Goal: Task Accomplishment & Management: Use online tool/utility

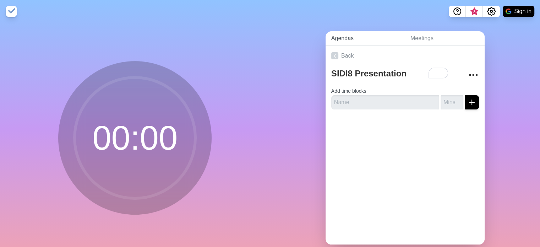
type textarea "SIDI8 Presentation"
click at [336, 34] on link "Agendas" at bounding box center [364, 38] width 79 height 15
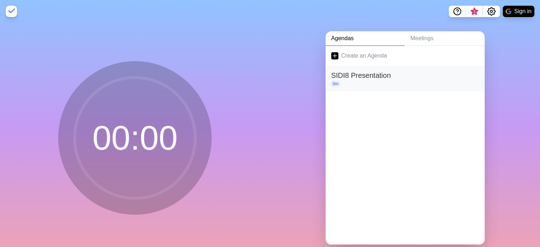
click at [354, 72] on h2 "SIDI8 Presentation" at bounding box center [405, 75] width 148 height 11
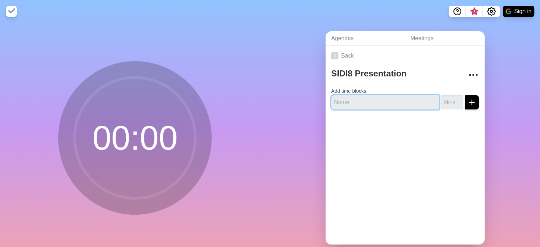
click at [355, 102] on input "text" at bounding box center [385, 102] width 108 height 14
type input "Student Presentations"
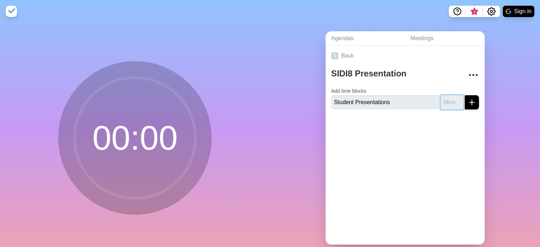
click at [440, 101] on input "number" at bounding box center [451, 102] width 23 height 14
type input "4"
click at [467, 104] on icon "submit" at bounding box center [471, 102] width 9 height 9
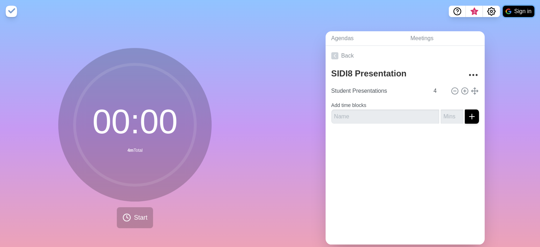
click at [516, 9] on button "Sign in" at bounding box center [518, 11] width 32 height 11
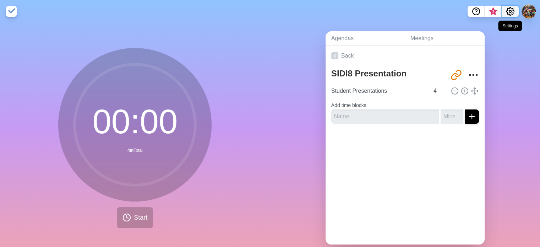
click at [508, 11] on icon "Settings" at bounding box center [510, 11] width 9 height 9
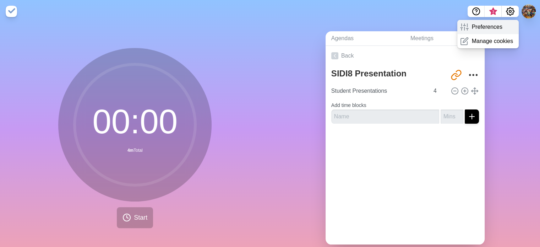
click at [488, 33] on div "Preferences" at bounding box center [487, 27] width 61 height 14
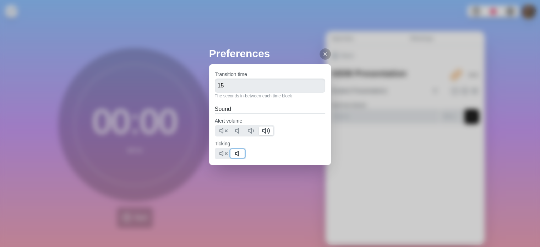
click at [238, 153] on icon at bounding box center [238, 153] width 9 height 9
click at [240, 89] on input "15" at bounding box center [270, 85] width 111 height 14
click at [265, 85] on input "15" at bounding box center [270, 85] width 111 height 14
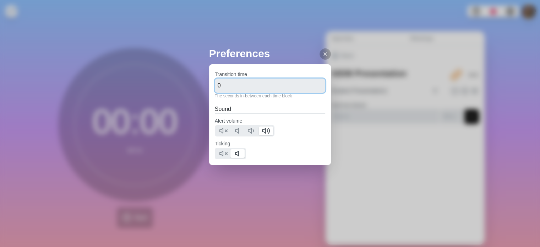
type input "0"
click at [351, 105] on div "Preferences Transition time 0 The seconds in-between each time block Sound Aler…" at bounding box center [270, 123] width 540 height 247
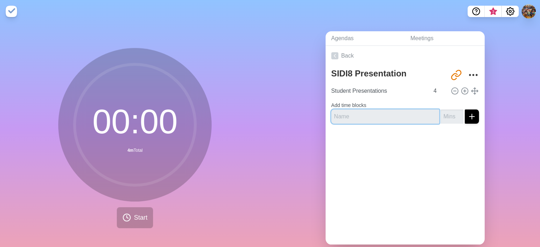
click at [402, 116] on input "text" at bounding box center [385, 116] width 108 height 14
type input "Q&A"
click at [440, 118] on input "number" at bounding box center [451, 116] width 23 height 14
type input "3"
click at [471, 115] on line "submit" at bounding box center [471, 116] width 0 height 5
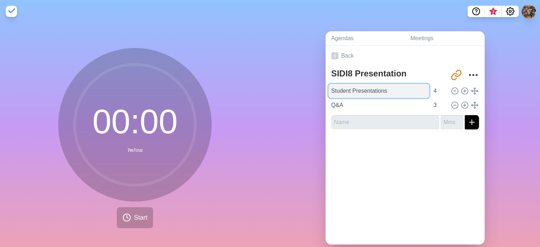
click at [377, 94] on input "Student Presentations" at bounding box center [378, 91] width 101 height 14
click at [394, 92] on input "Student Presentations" at bounding box center [378, 91] width 101 height 14
type input "Student Presentations (Team 1)"
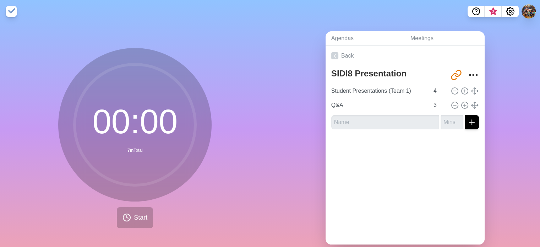
click at [386, 154] on div at bounding box center [404, 149] width 159 height 28
click at [460, 91] on icon at bounding box center [464, 91] width 8 height 8
type input "Student Presentations (Team 1)"
type input "4"
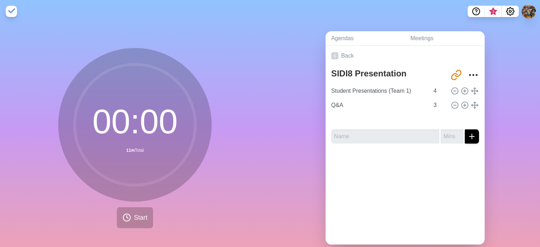
type input "Student Presentations (Team 1)"
type input "4"
type input "Q&A"
type input "3"
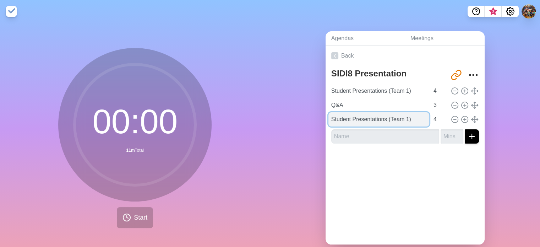
click at [404, 120] on input "Student Presentations (Team 1)" at bounding box center [378, 119] width 101 height 14
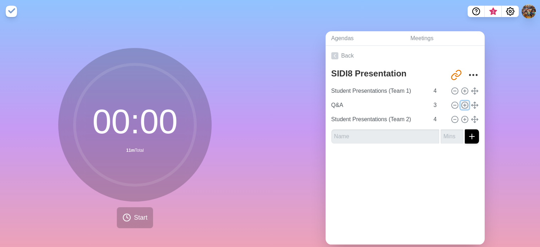
click at [463, 105] on line at bounding box center [464, 105] width 2 height 0
type input "Q&A"
type input "3"
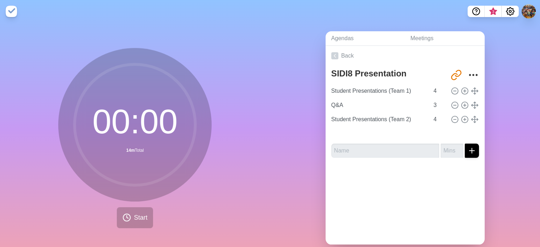
type input "Q&A"
type input "3"
type input "Student Presentations (Team 2)"
type input "4"
click at [460, 120] on icon at bounding box center [464, 119] width 8 height 8
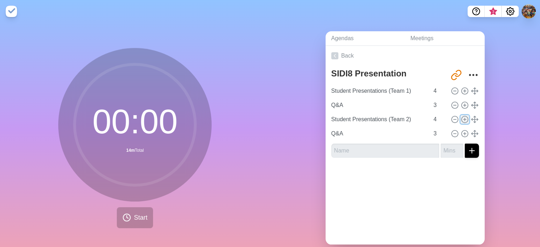
type input "Student Presentations (Team 2)"
type input "4"
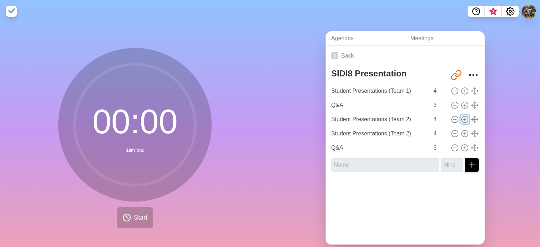
click at [460, 119] on icon at bounding box center [464, 119] width 8 height 8
type input "Student Presentations (Team 2)"
type input "4"
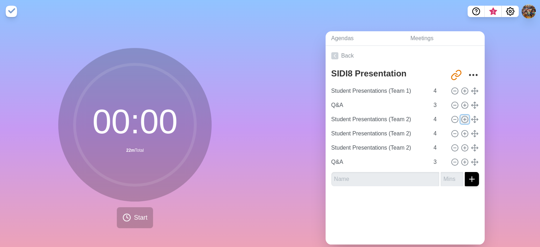
click at [460, 119] on icon at bounding box center [464, 119] width 8 height 8
type input "Student Presentations (Team 2)"
type input "4"
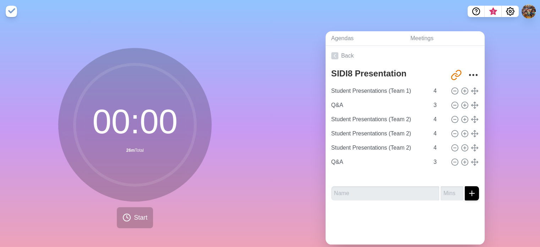
type input "Q&A"
type input "3"
type input "Student Presentations (Team 2)"
type input "4"
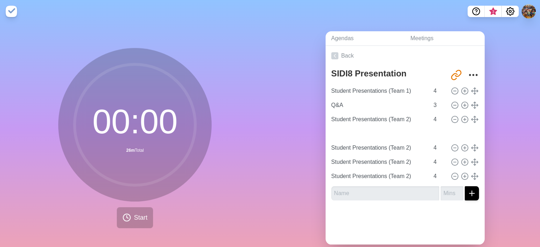
type input "Q&A"
type input "3"
type input "Student Presentations (Team 2)"
type input "4"
click at [460, 133] on icon at bounding box center [464, 133] width 8 height 8
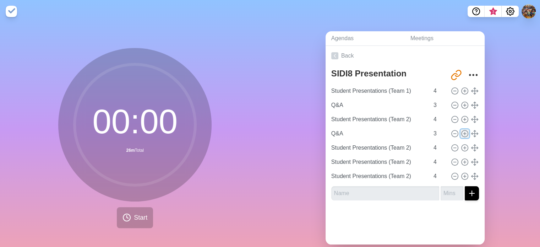
type input "Q&A"
type input "3"
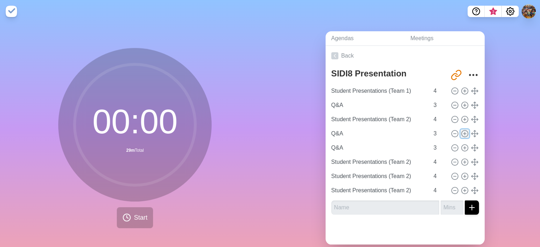
click at [460, 133] on icon at bounding box center [464, 133] width 8 height 8
type input "Q&A"
type input "3"
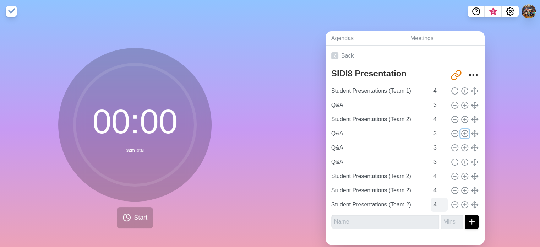
scroll to position [17, 0]
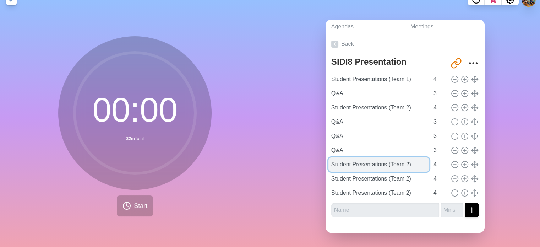
click at [403, 158] on input "Student Presentations (Team 2)" at bounding box center [378, 164] width 101 height 14
type input "Student Presentations (Team 3)"
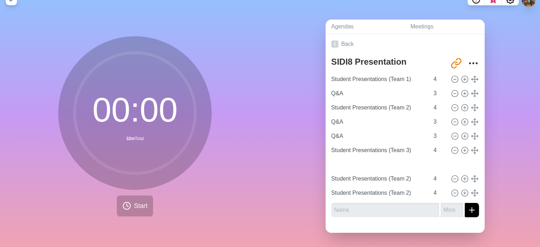
type input "Student Presentations (Team 3)"
type input "4"
type input "Q&A"
type input "3"
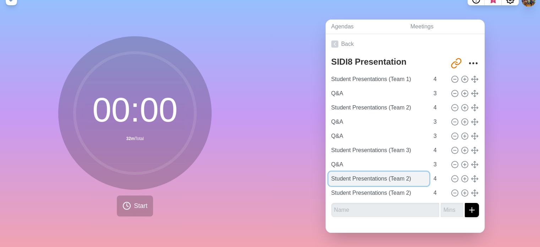
click at [402, 174] on input "Student Presentations (Team 2)" at bounding box center [378, 178] width 101 height 14
type input "Student Presentations (Team 4)"
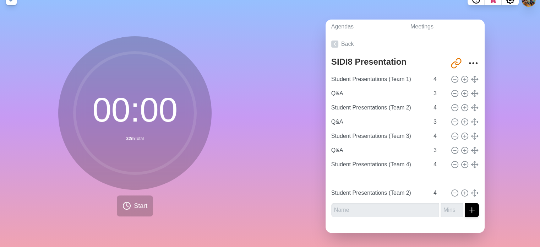
type input "Student Presentations (Team 3)"
type input "4"
type input "Q&A"
type input "3"
type input "Student Presentations (Team 4)"
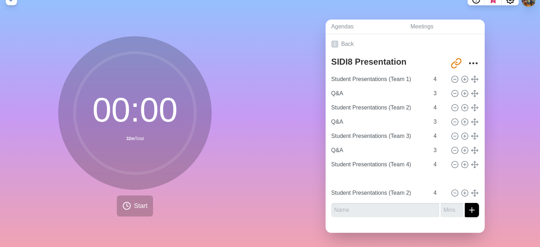
type input "4"
type input "Q&A"
type input "3"
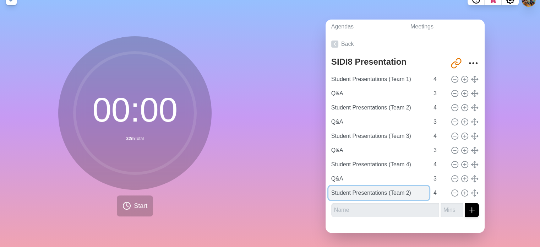
click at [403, 188] on input "Student Presentations (Team 2)" at bounding box center [378, 193] width 101 height 14
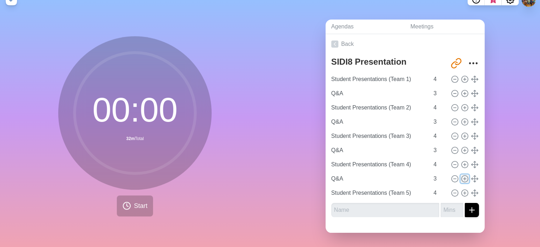
click at [460, 175] on icon at bounding box center [464, 179] width 8 height 8
type input "Q&A"
type input "3"
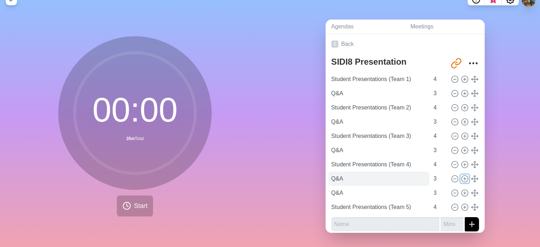
scroll to position [4, 0]
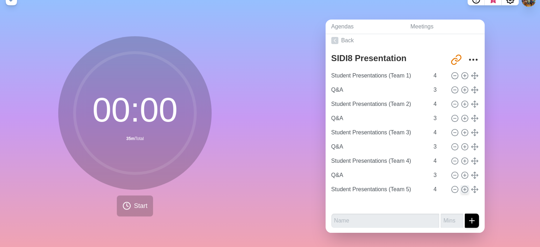
type input "Student Presentations (Team 5)"
type input "4"
type input "Q&A"
type input "3"
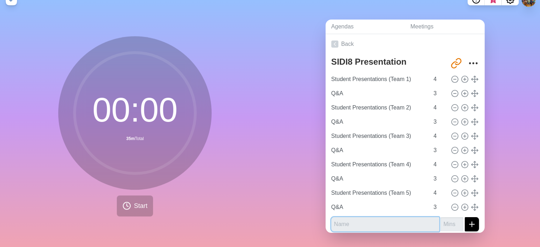
click at [399, 217] on input "text" at bounding box center [385, 224] width 108 height 14
type input "T"
type input "Next Team Come Up"
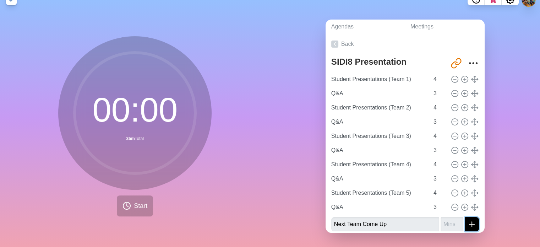
click at [467, 220] on icon "submit" at bounding box center [471, 224] width 9 height 9
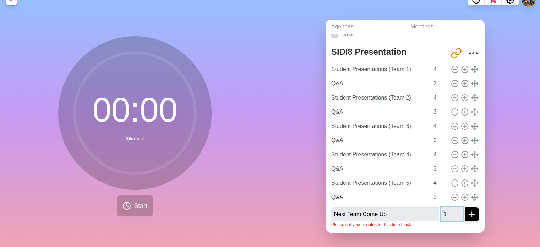
type input "1"
click at [467, 210] on icon "submit" at bounding box center [471, 214] width 9 height 9
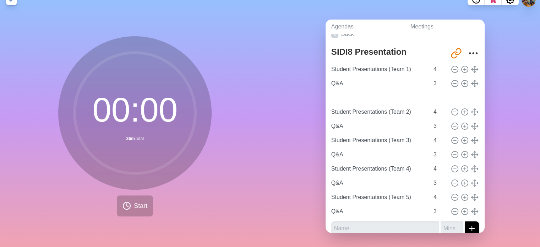
type input "Next Team Come Up"
type input "1"
type input "Student Presentations (Team 2)"
type input "4"
type input "Q&A"
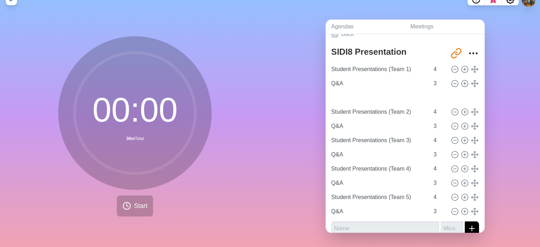
type input "3"
type input "Student Presentations (Team 3)"
type input "4"
type input "Q&A"
type input "3"
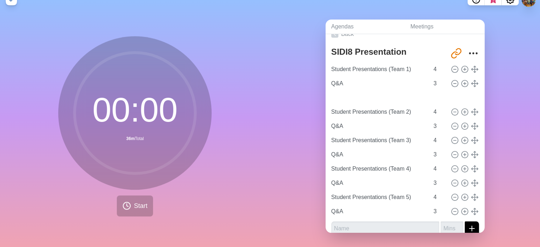
type input "Student Presentations (Team 4)"
type input "4"
type input "Q&A"
type input "3"
type input "Student Presentations (Team 5)"
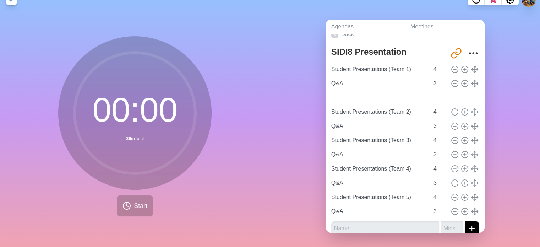
type input "4"
type input "Q&A"
type input "3"
click at [460, 94] on icon at bounding box center [464, 98] width 8 height 8
type input "Next Team Come Up"
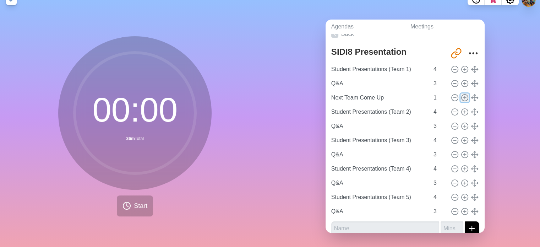
type input "1"
type input "Student Presentations (Team 2)"
type input "4"
type input "Q&A"
type input "3"
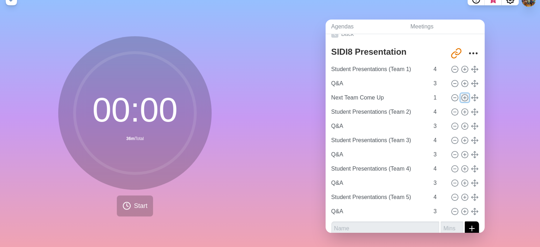
type input "Student Presentations (Team 3)"
type input "4"
type input "Q&A"
type input "3"
type input "Student Presentations (Team 4)"
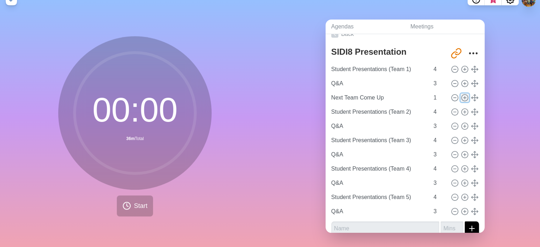
type input "4"
type input "Q&A"
type input "3"
type input "Student Presentations (Team 5)"
type input "4"
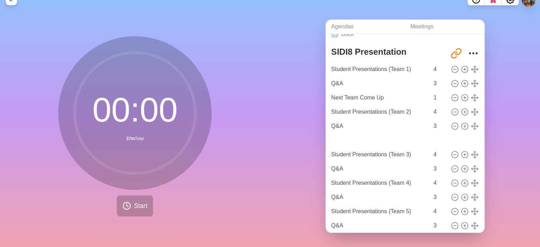
type input "Q&A"
type input "3"
type input "Next Team Come Up"
type input "1"
type input "Student Presentations (Team 2)"
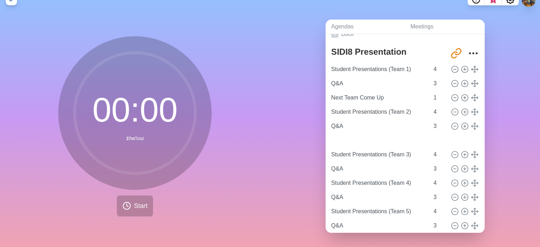
type input "4"
click at [463, 140] on line at bounding box center [464, 140] width 2 height 0
type input "Next Team Come Up"
type input "1"
type input "Student Presentations (Team 3)"
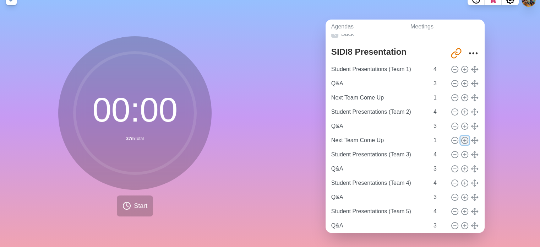
type input "4"
type input "Q&A"
type input "3"
type input "Student Presentations (Team 4)"
type input "4"
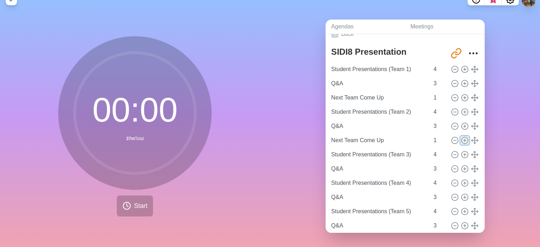
type input "Q&A"
type input "3"
type input "Student Presentations (Team 5)"
type input "4"
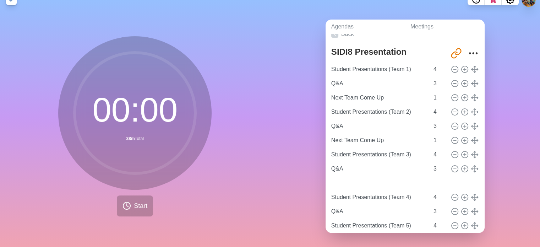
type input "Q&A"
type input "3"
type input "Next Team Come Up"
type input "1"
type input "Student Presentations (Team 3)"
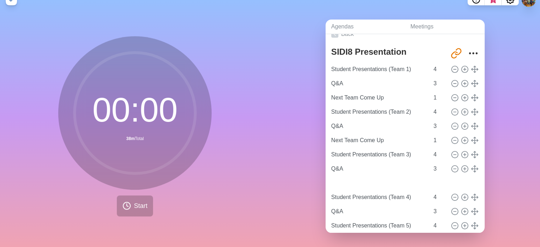
type input "4"
click at [460, 179] on icon at bounding box center [464, 183] width 8 height 8
type input "Next Team Come Up"
type input "1"
type input "Student Presentations (Team 4)"
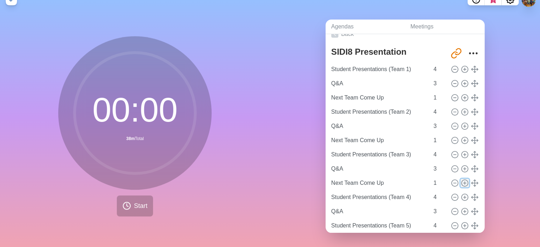
type input "4"
type input "Q&A"
type input "3"
type input "Student Presentations (Team 5)"
type input "4"
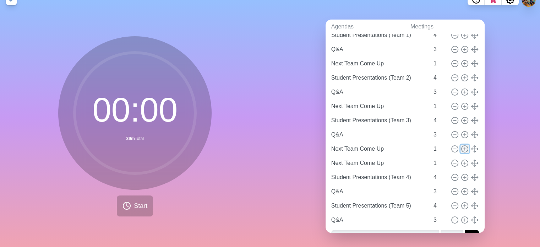
scroll to position [60, 0]
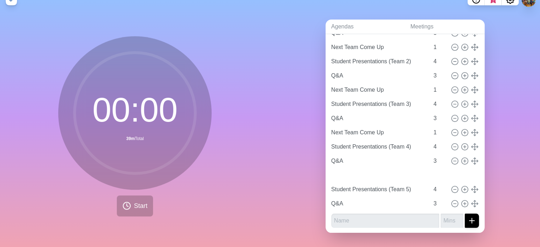
type input "Q&A"
type input "3"
type input "Next Team Come Up"
type input "1"
type input "Student Presentations (Team 4)"
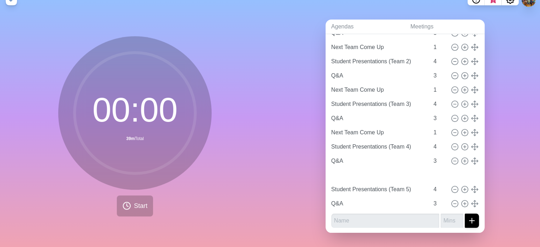
type input "4"
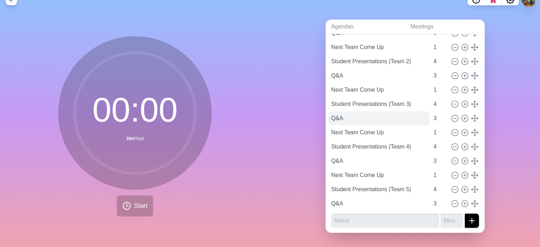
scroll to position [0, 0]
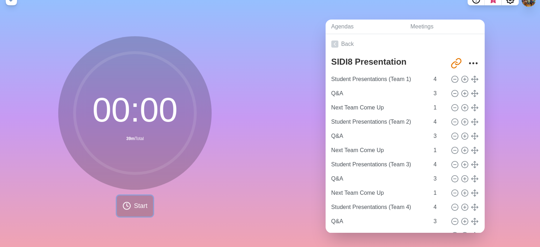
click at [132, 195] on button "Start" at bounding box center [135, 205] width 36 height 21
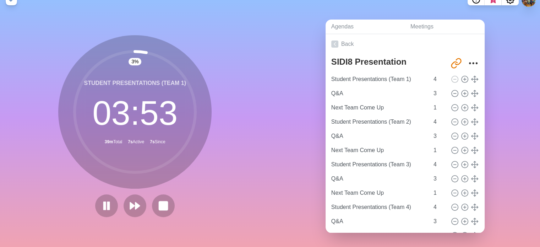
click at [151, 163] on circle at bounding box center [134, 111] width 121 height 121
click at [136, 202] on polygon at bounding box center [138, 205] width 5 height 7
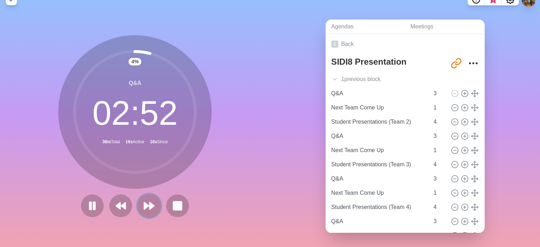
click at [144, 202] on polygon at bounding box center [146, 205] width 5 height 7
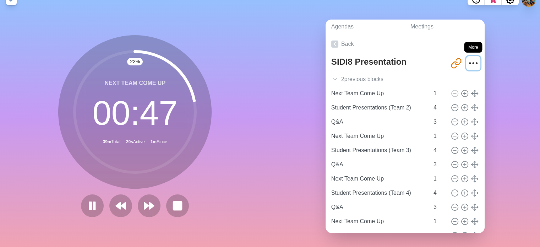
click at [467, 60] on icon "More" at bounding box center [472, 62] width 11 height 11
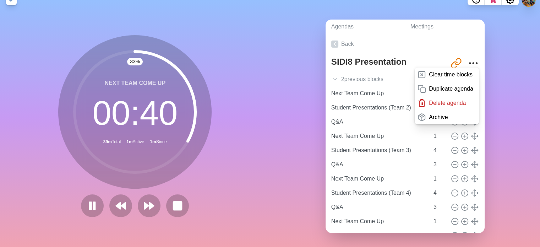
click at [506, 51] on div "Agendas Meetings Back SIDI8 Presentation http://www.timeblocks.co/-O_9JvuwwdQUk…" at bounding box center [405, 129] width 270 height 236
click at [488, 48] on div "Agendas Meetings Back SIDI8 Presentation http://www.timeblocks.co/-O_9JvuwwdQUk…" at bounding box center [405, 129] width 270 height 236
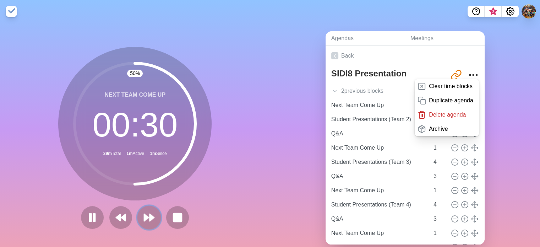
click at [145, 218] on polygon at bounding box center [146, 217] width 5 height 7
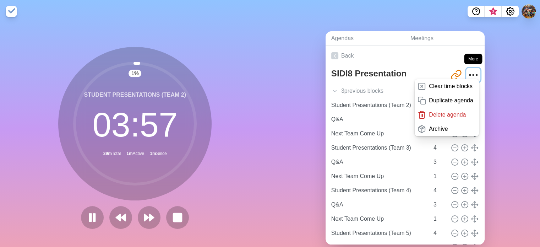
click at [467, 71] on icon "More" at bounding box center [472, 74] width 11 height 11
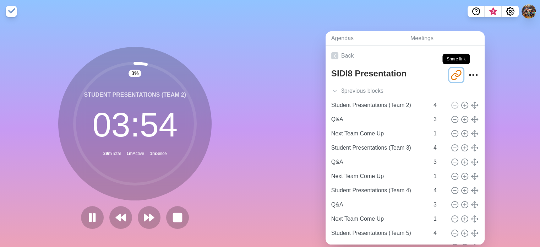
click at [450, 76] on icon "Share link" at bounding box center [455, 74] width 11 height 11
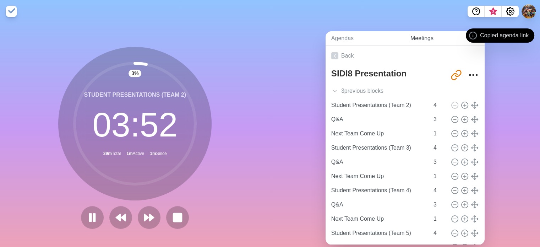
click at [426, 37] on link "Meetings" at bounding box center [444, 38] width 80 height 15
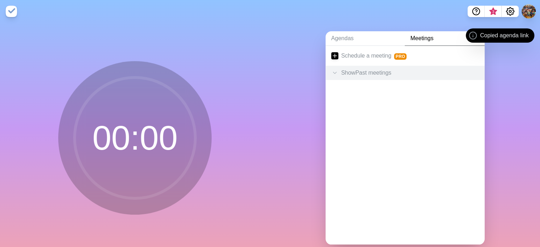
click at [383, 70] on div "Show Past meetings" at bounding box center [404, 73] width 159 height 14
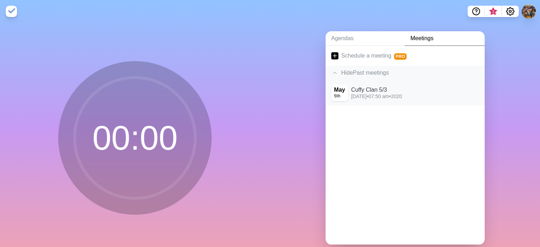
click at [380, 98] on p "Tuesday • 07:50 am • 2020" at bounding box center [376, 96] width 51 height 7
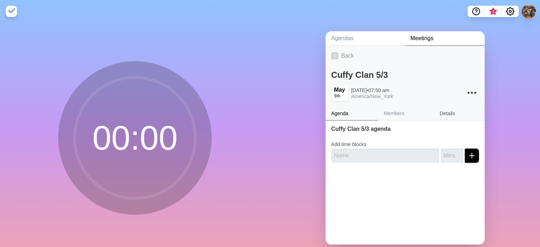
click at [448, 111] on link "Details" at bounding box center [459, 113] width 50 height 13
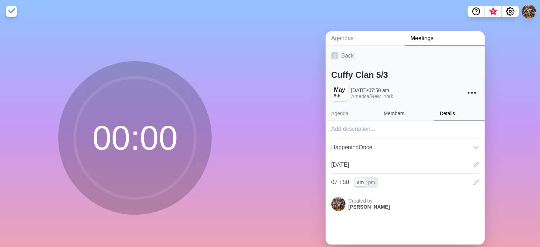
click at [389, 116] on link "Members" at bounding box center [406, 113] width 56 height 13
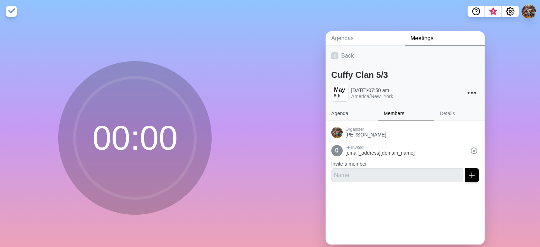
click at [346, 118] on link "Agenda" at bounding box center [351, 113] width 53 height 13
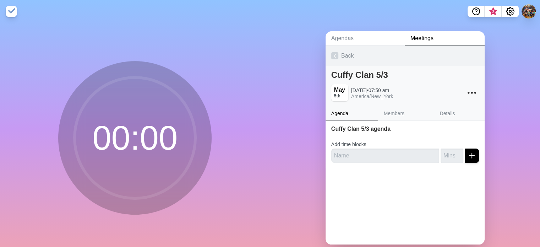
click at [347, 53] on div "Back" at bounding box center [404, 56] width 159 height 20
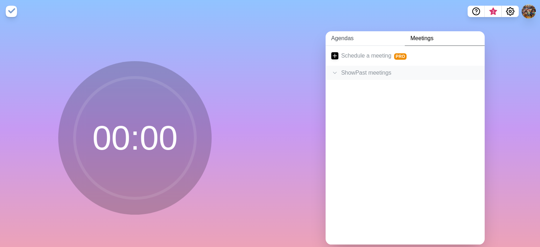
click at [343, 38] on link "Agendas" at bounding box center [364, 38] width 79 height 15
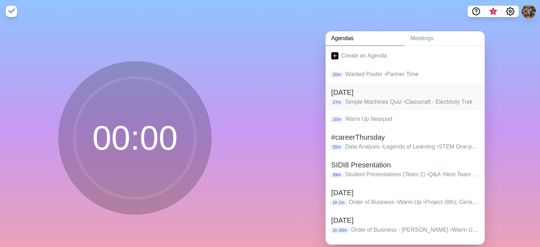
scroll to position [17, 0]
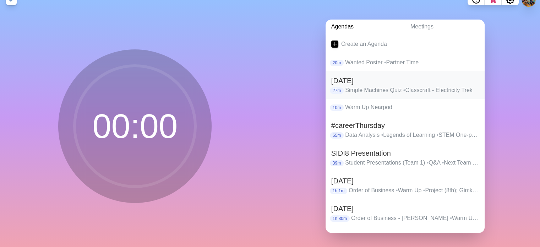
click at [377, 89] on p "Simple Machines Quiz • Classcraft - Electricity Trek" at bounding box center [412, 90] width 134 height 9
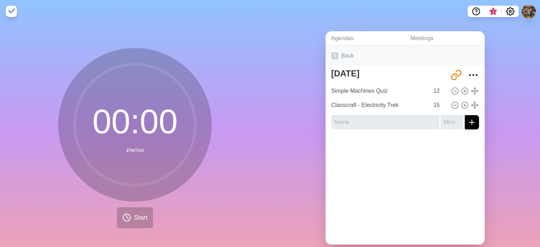
click at [346, 54] on link "Back" at bounding box center [404, 56] width 159 height 20
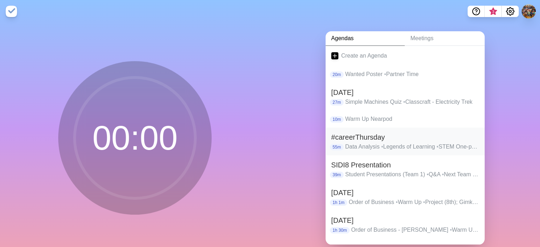
scroll to position [17, 0]
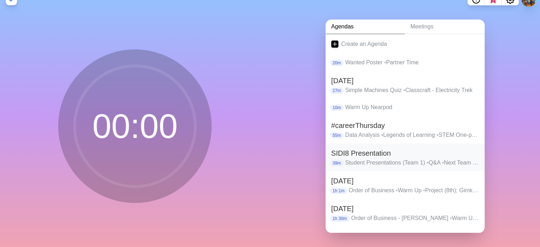
click at [387, 148] on h2 "SIDI8 Presentation" at bounding box center [405, 153] width 148 height 11
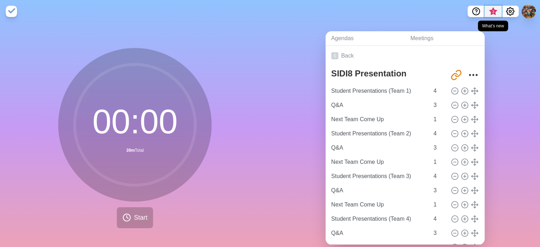
click at [494, 12] on span "3" at bounding box center [493, 12] width 6 height 6
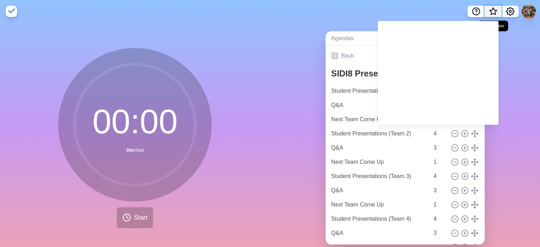
click at [490, 13] on span "What’s new" at bounding box center [492, 13] width 11 height 15
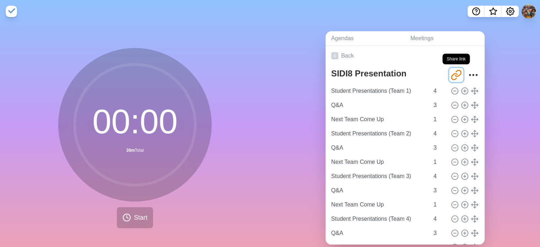
click at [450, 74] on icon "Share link" at bounding box center [455, 74] width 11 height 11
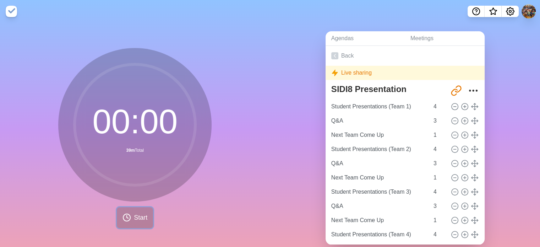
click at [134, 217] on span "Start" at bounding box center [140, 217] width 13 height 10
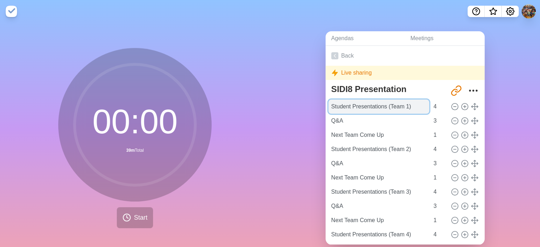
click at [372, 104] on input "Student Presentations (Team 1)" at bounding box center [378, 106] width 101 height 14
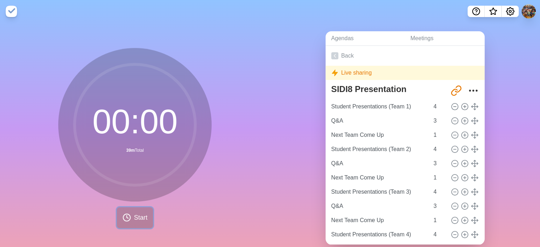
click at [135, 217] on span "Start" at bounding box center [140, 217] width 13 height 10
click at [344, 55] on link "Back" at bounding box center [404, 56] width 159 height 20
click at [225, 41] on div "00 : 00 39m Total Start" at bounding box center [135, 141] width 270 height 236
click at [6, 10] on img at bounding box center [11, 11] width 11 height 11
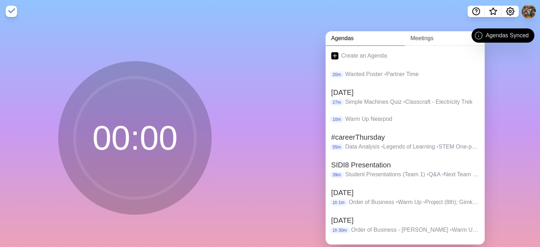
click at [424, 38] on link "Meetings" at bounding box center [444, 38] width 80 height 15
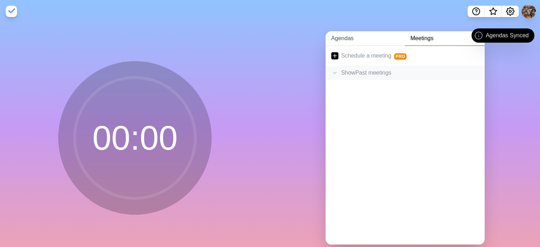
click at [367, 42] on link "Agendas" at bounding box center [364, 38] width 79 height 15
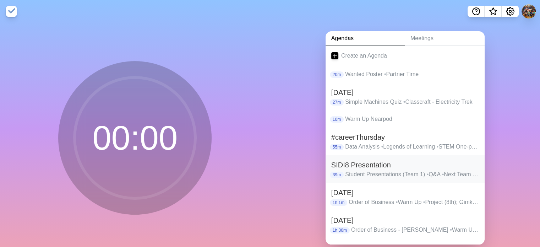
click at [361, 166] on h2 "SIDI8 Presentation" at bounding box center [405, 164] width 148 height 11
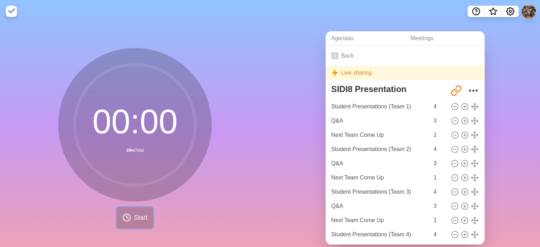
click at [138, 214] on span "Start" at bounding box center [140, 217] width 13 height 10
click at [355, 72] on div "Live sharing" at bounding box center [404, 73] width 159 height 14
click at [467, 88] on icon "More" at bounding box center [472, 90] width 11 height 11
click at [467, 89] on icon "More" at bounding box center [472, 90] width 11 height 11
click at [450, 89] on icon "Share link" at bounding box center [455, 90] width 11 height 11
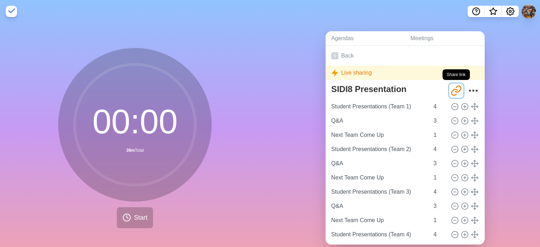
click at [450, 89] on icon "Share link" at bounding box center [455, 90] width 11 height 11
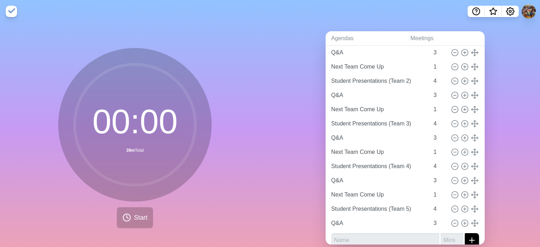
scroll to position [76, 0]
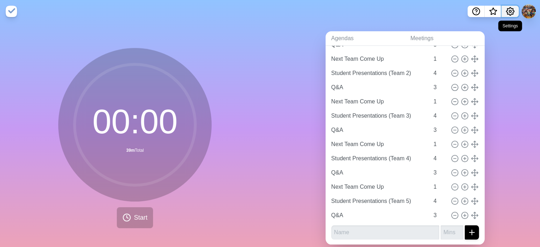
click at [508, 12] on icon "Settings" at bounding box center [510, 11] width 9 height 9
click at [493, 11] on span "What’s new" at bounding box center [493, 12] width 4 height 4
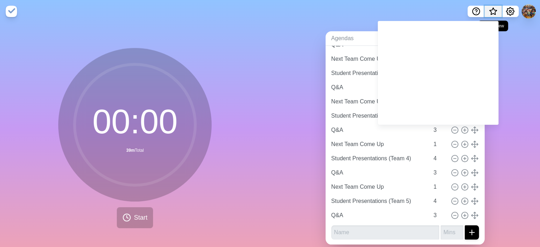
click at [493, 11] on span "What’s new" at bounding box center [493, 12] width 4 height 4
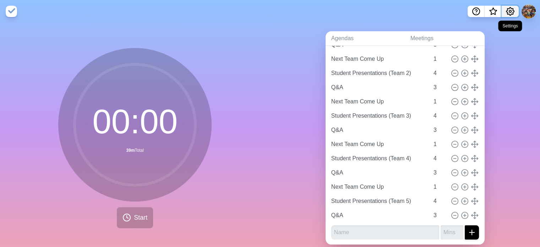
click at [514, 8] on button "Settings" at bounding box center [509, 11] width 17 height 11
click at [535, 9] on button at bounding box center [528, 11] width 15 height 15
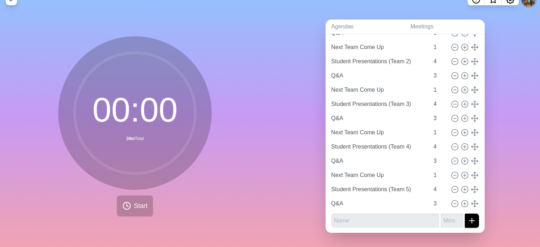
scroll to position [0, 0]
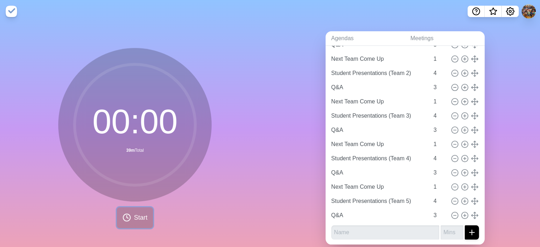
click at [127, 211] on button "Start" at bounding box center [135, 217] width 36 height 21
click at [337, 39] on link "Agendas" at bounding box center [364, 38] width 79 height 15
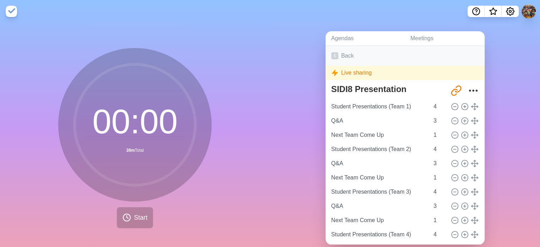
click at [338, 55] on link "Back" at bounding box center [404, 56] width 159 height 20
click at [339, 55] on link "Back" at bounding box center [404, 56] width 159 height 20
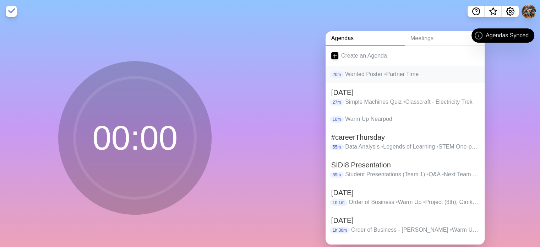
click at [375, 76] on p "Wanted Poster • Partner Time" at bounding box center [412, 74] width 134 height 9
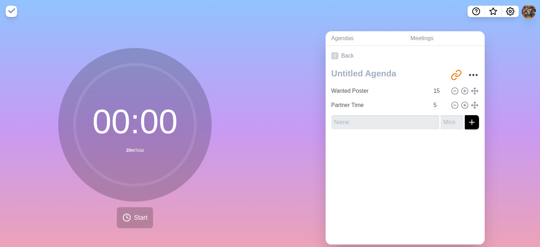
click at [113, 222] on div "00 : 00 20m Total Start" at bounding box center [134, 138] width 153 height 180
click at [130, 215] on button "Start" at bounding box center [135, 217] width 36 height 21
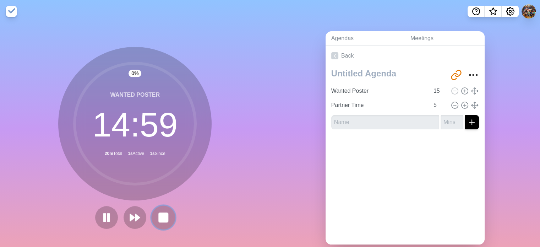
click at [161, 215] on rect at bounding box center [163, 216] width 9 height 9
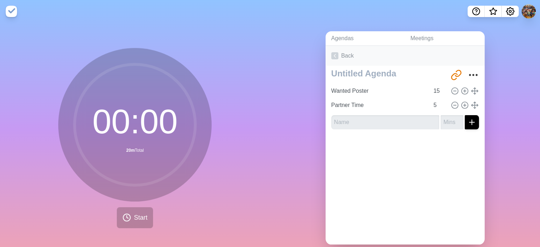
click at [342, 55] on link "Back" at bounding box center [404, 56] width 159 height 20
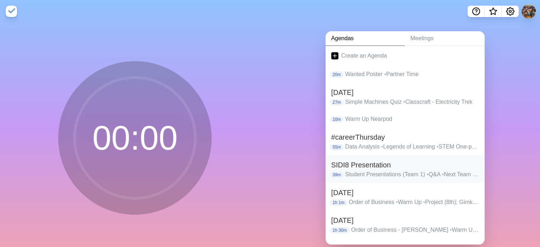
click at [357, 166] on h2 "SIDI8 Presentation" at bounding box center [405, 164] width 148 height 11
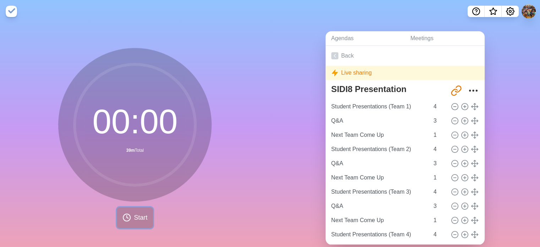
click at [131, 219] on button "Start" at bounding box center [135, 217] width 36 height 21
click at [451, 88] on icon "Share link" at bounding box center [455, 90] width 11 height 11
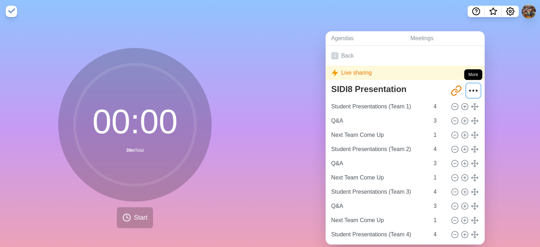
click at [476, 90] on circle "More" at bounding box center [476, 90] width 1 height 1
click at [336, 57] on link "Back" at bounding box center [404, 56] width 159 height 20
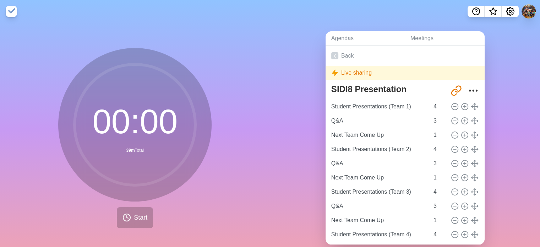
click at [303, 95] on div "Agendas Meetings Back Live sharing SIDI8 Presentation http://www.timeblocks.co/…" at bounding box center [405, 141] width 270 height 236
click at [355, 36] on link "Agendas" at bounding box center [364, 38] width 79 height 15
click at [428, 39] on link "Meetings" at bounding box center [444, 38] width 80 height 15
click at [475, 10] on icon "Help" at bounding box center [476, 11] width 2 height 2
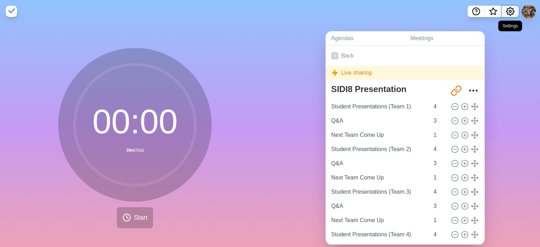
click at [516, 15] on button "Settings" at bounding box center [509, 11] width 17 height 11
click at [8, 14] on img at bounding box center [11, 11] width 11 height 11
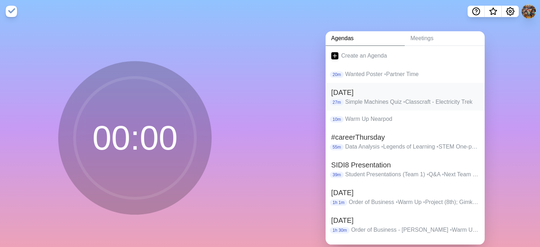
click at [360, 92] on h2 "[DATE]" at bounding box center [405, 92] width 148 height 11
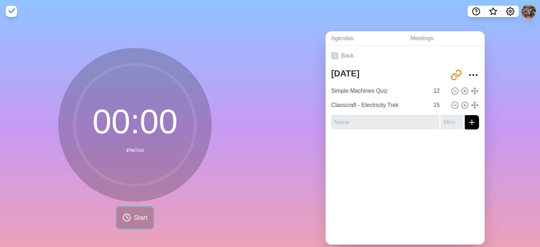
click at [137, 215] on span "Start" at bounding box center [140, 217] width 13 height 10
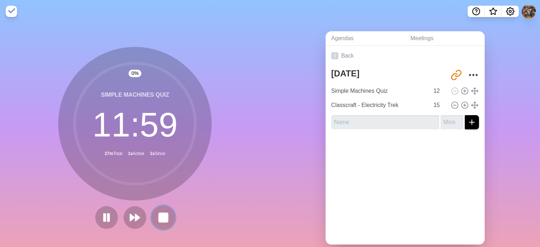
click at [161, 215] on rect at bounding box center [163, 216] width 9 height 9
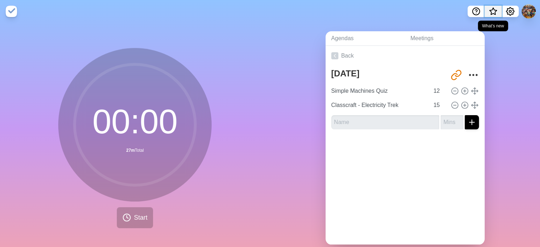
click at [492, 7] on span "What’s new" at bounding box center [492, 13] width 11 height 15
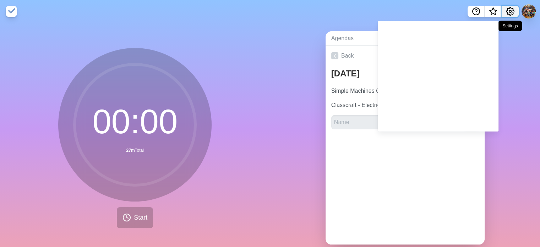
click at [512, 10] on icon "Settings" at bounding box center [510, 11] width 9 height 9
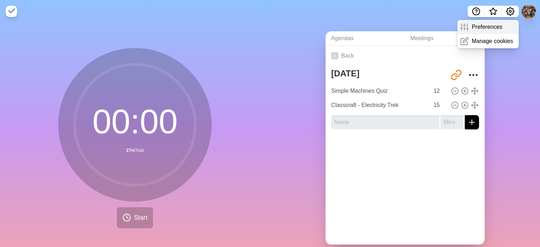
click at [491, 24] on p "Preferences" at bounding box center [486, 27] width 31 height 9
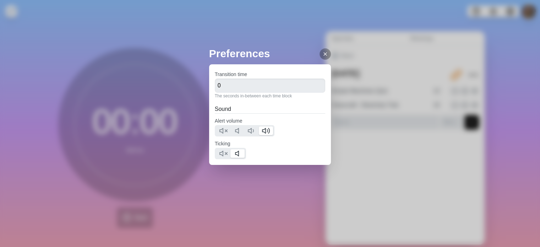
click at [322, 53] on icon at bounding box center [325, 54] width 6 height 6
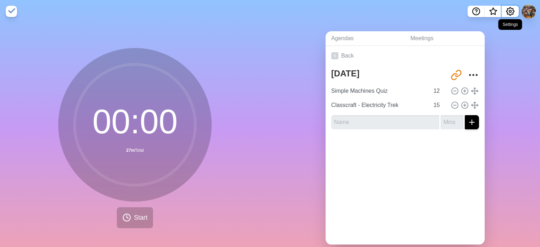
click at [510, 11] on circle "Settings" at bounding box center [510, 11] width 2 height 2
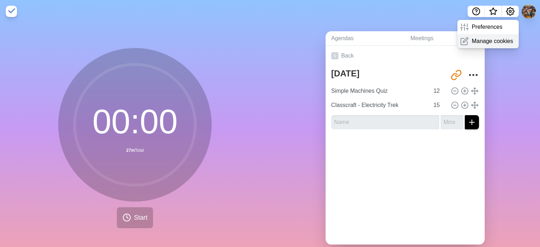
click at [499, 44] on p "Manage cookies" at bounding box center [492, 41] width 42 height 9
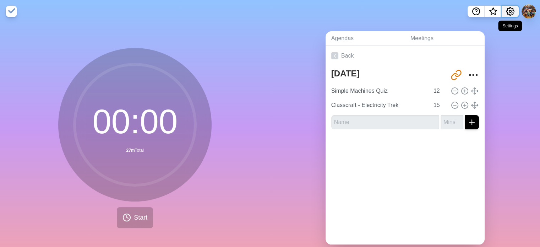
click at [508, 13] on icon "Settings" at bounding box center [510, 11] width 9 height 9
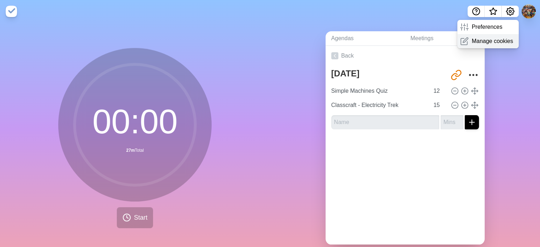
click at [491, 42] on p "Manage cookies" at bounding box center [492, 41] width 42 height 9
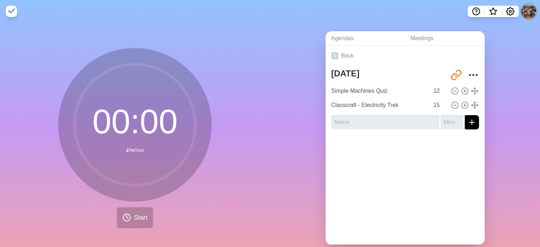
click at [528, 10] on button at bounding box center [528, 11] width 15 height 15
click at [516, 27] on p "Sign out" at bounding box center [517, 27] width 21 height 9
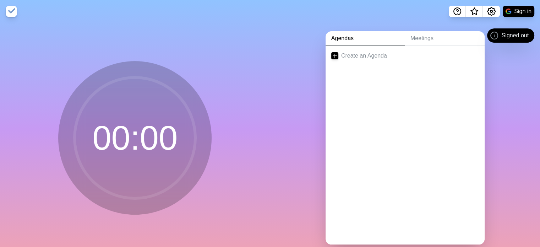
click at [394, 37] on link "Agendas" at bounding box center [364, 38] width 79 height 15
click at [431, 39] on link "Meetings" at bounding box center [444, 38] width 80 height 15
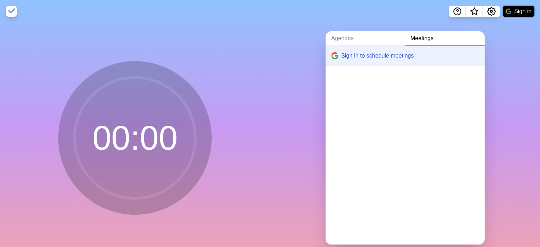
click at [524, 11] on button "Sign in" at bounding box center [518, 11] width 32 height 11
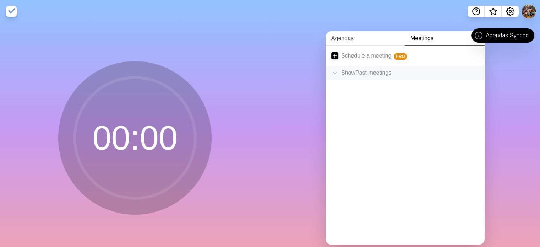
click at [350, 32] on link "Agendas" at bounding box center [364, 38] width 79 height 15
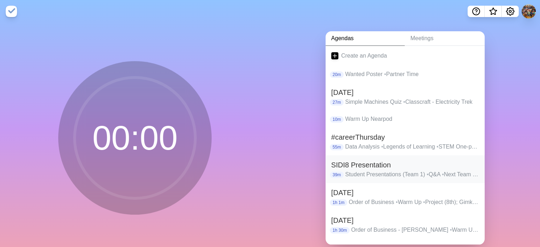
click at [356, 167] on h2 "SIDI8 Presentation" at bounding box center [405, 164] width 148 height 11
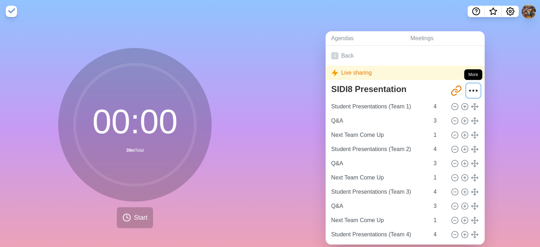
click at [469, 88] on icon "More" at bounding box center [472, 90] width 11 height 11
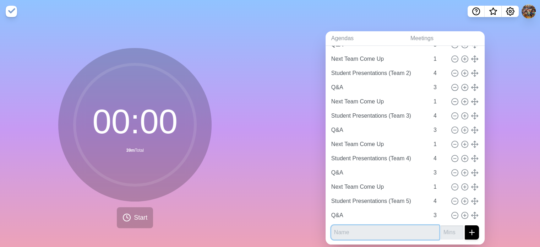
click at [423, 236] on input "text" at bounding box center [385, 232] width 108 height 14
type input "fEF"
type input "2"
click at [467, 229] on icon "submit" at bounding box center [471, 232] width 9 height 9
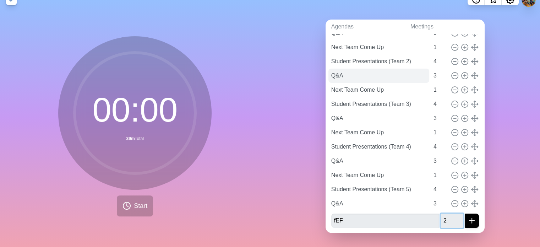
scroll to position [0, 0]
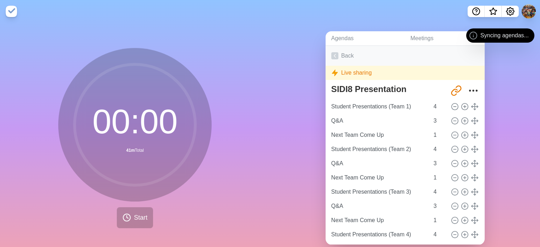
click at [347, 59] on link "Back" at bounding box center [404, 56] width 159 height 20
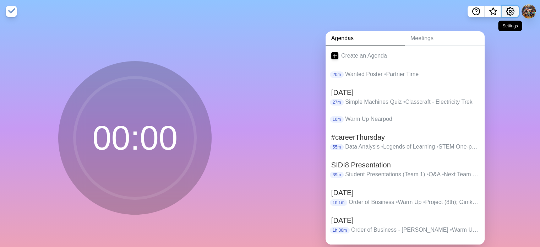
click at [509, 11] on icon "Settings" at bounding box center [510, 11] width 9 height 9
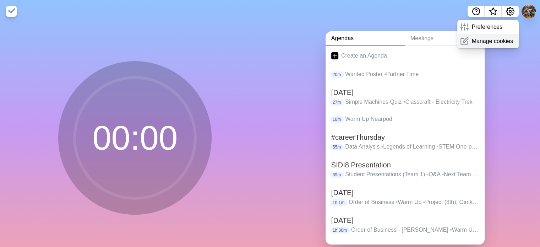
click at [497, 38] on p "Manage cookies" at bounding box center [492, 41] width 42 height 9
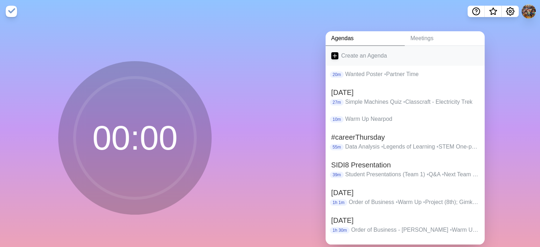
click at [363, 54] on link "Create an Agenda" at bounding box center [404, 56] width 159 height 20
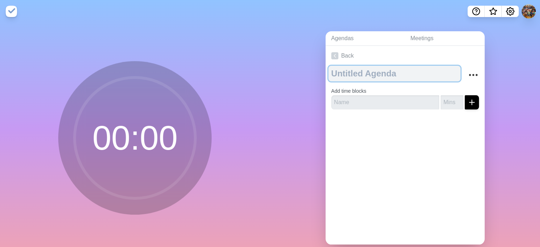
click at [360, 78] on textarea at bounding box center [394, 74] width 132 height 16
type textarea "s"
type textarea "SIDI8 PRESENTATION"
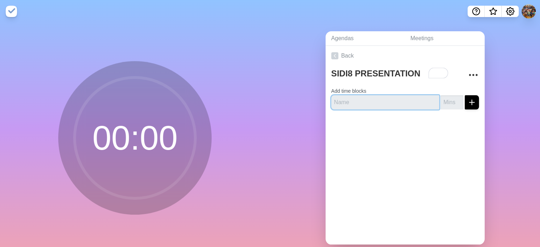
click at [362, 106] on input "text" at bounding box center [385, 102] width 108 height 14
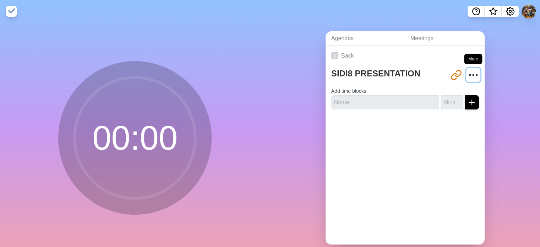
click at [467, 74] on icon "More" at bounding box center [472, 74] width 11 height 11
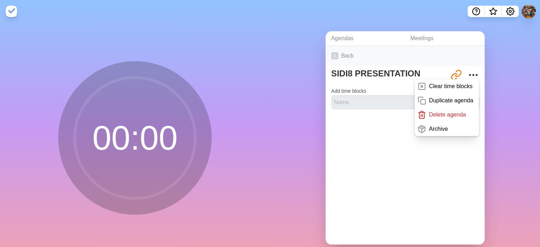
click at [344, 61] on link "Back" at bounding box center [404, 56] width 159 height 20
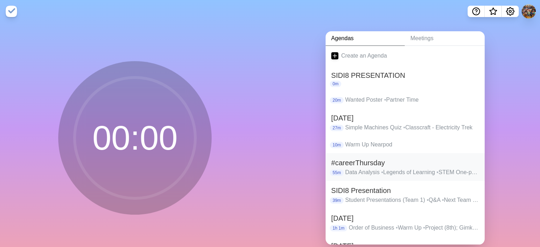
click at [440, 164] on h2 "#careerThursday" at bounding box center [405, 162] width 148 height 11
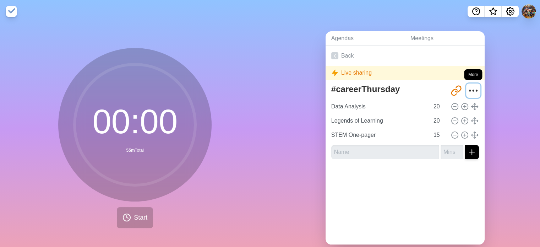
click at [467, 94] on icon "More" at bounding box center [472, 90] width 11 height 11
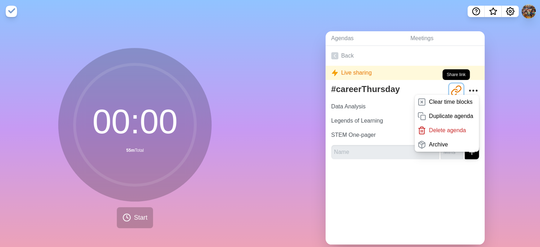
click at [451, 89] on icon "Share link" at bounding box center [455, 90] width 11 height 11
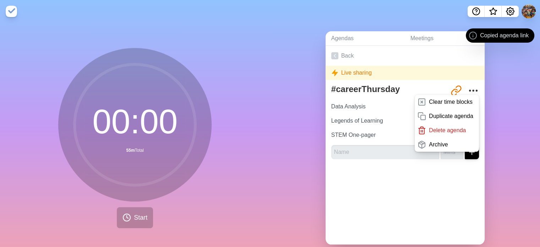
click at [412, 69] on div "Live sharing" at bounding box center [404, 73] width 159 height 14
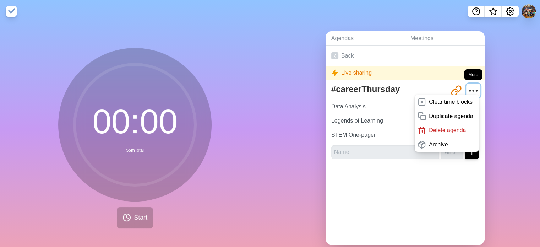
click at [467, 89] on icon "More" at bounding box center [472, 90] width 11 height 11
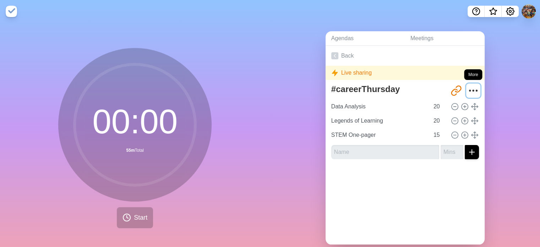
click at [467, 89] on icon "More" at bounding box center [472, 90] width 11 height 11
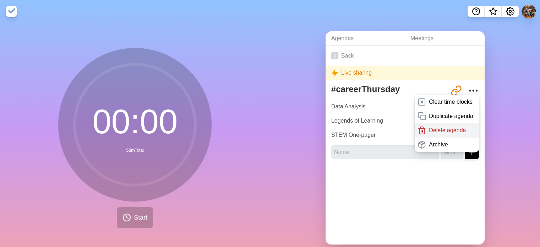
click at [447, 125] on div "Delete agenda" at bounding box center [446, 130] width 64 height 14
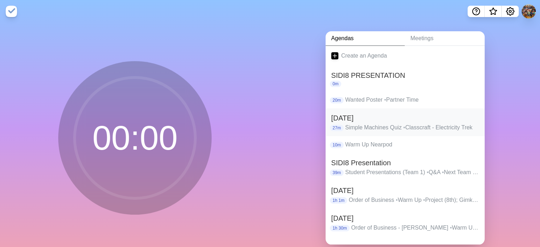
scroll to position [17, 0]
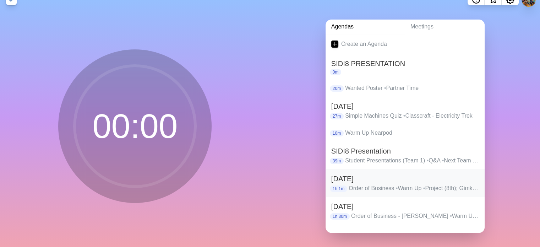
click at [378, 177] on h2 "[DATE]" at bounding box center [405, 178] width 148 height 11
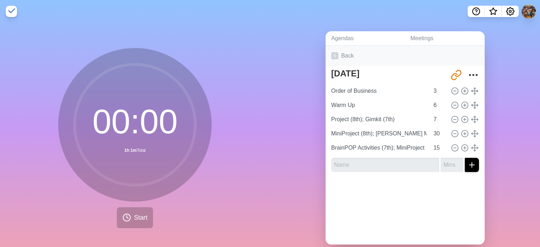
click at [345, 57] on link "Back" at bounding box center [404, 56] width 159 height 20
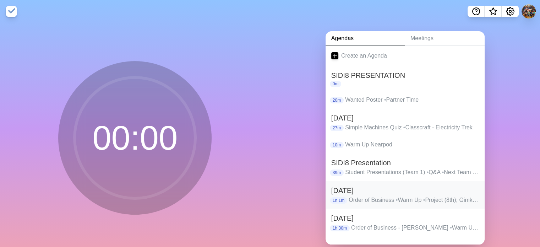
scroll to position [17, 0]
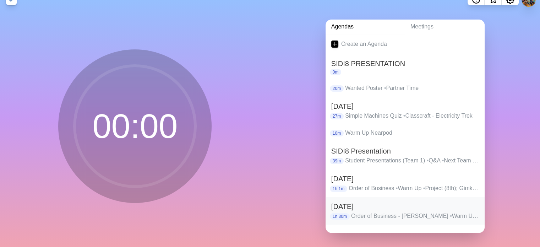
click at [371, 211] on p "Order of Business - Ms. Cuffy • Warm Up - find Google Slides • Practice & Game …" at bounding box center [415, 215] width 128 height 9
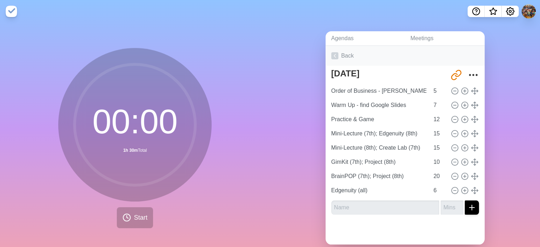
click at [335, 56] on link "Back" at bounding box center [404, 56] width 159 height 20
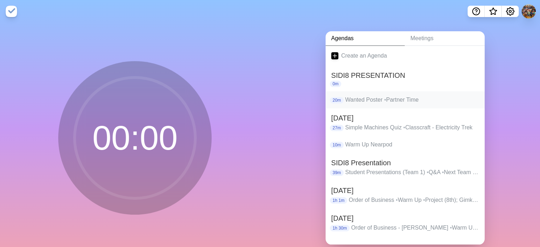
click at [373, 102] on p "Wanted Poster • Partner Time" at bounding box center [412, 99] width 134 height 9
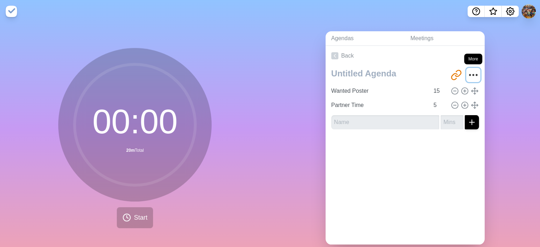
click at [467, 76] on icon "More" at bounding box center [472, 74] width 11 height 11
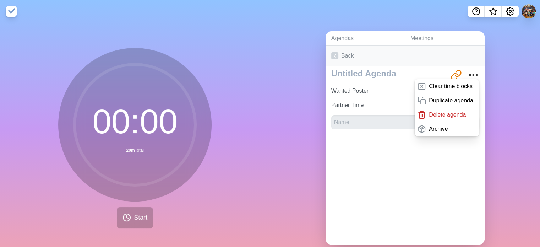
click at [347, 60] on link "Back" at bounding box center [404, 56] width 159 height 20
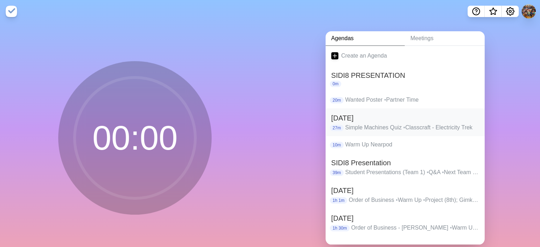
click at [388, 125] on p "Simple Machines Quiz • Classcraft - Electricity Trek" at bounding box center [412, 127] width 134 height 9
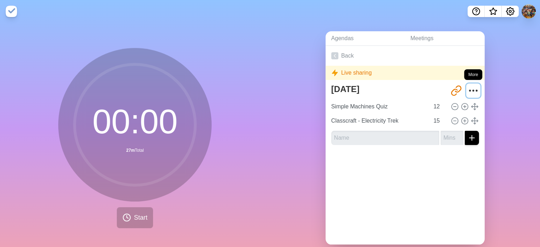
click at [468, 92] on icon "More" at bounding box center [472, 90] width 11 height 11
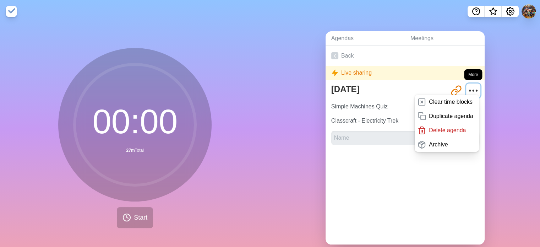
click at [468, 92] on icon "More" at bounding box center [472, 90] width 11 height 11
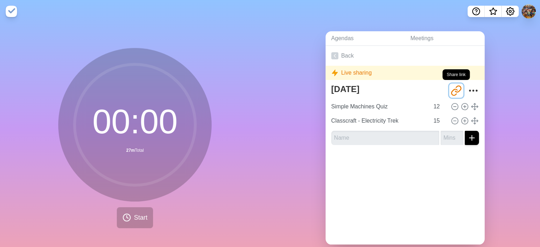
click at [455, 91] on icon "Share link" at bounding box center [458, 88] width 6 height 6
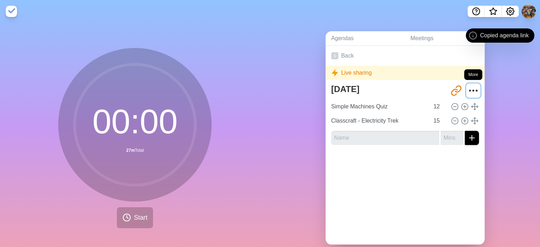
click at [467, 89] on icon "More" at bounding box center [472, 90] width 11 height 11
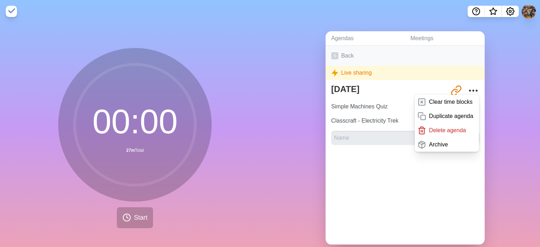
click at [335, 59] on link "Back" at bounding box center [404, 56] width 159 height 20
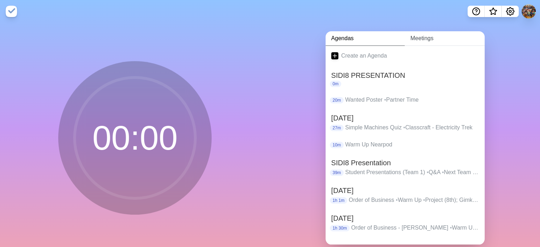
click at [416, 43] on link "Meetings" at bounding box center [444, 38] width 80 height 15
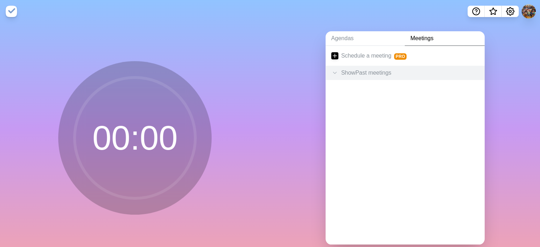
click at [375, 72] on div "Show Past meetings" at bounding box center [404, 73] width 159 height 14
click at [352, 89] on h2 "Cuffy Clan 5/3" at bounding box center [376, 89] width 51 height 9
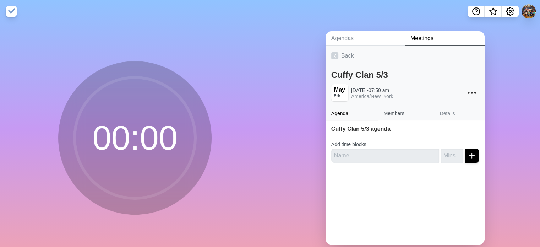
click at [404, 107] on link "Members" at bounding box center [406, 113] width 56 height 13
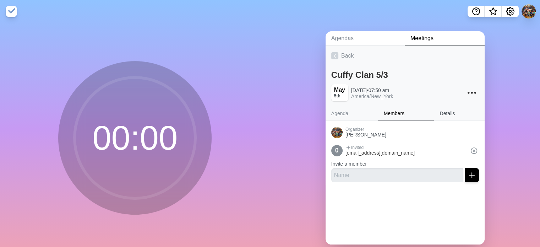
click at [439, 117] on link "Details" at bounding box center [459, 113] width 50 height 13
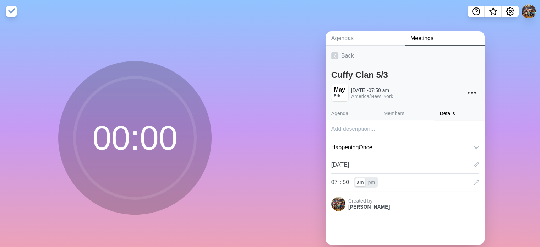
scroll to position [17, 0]
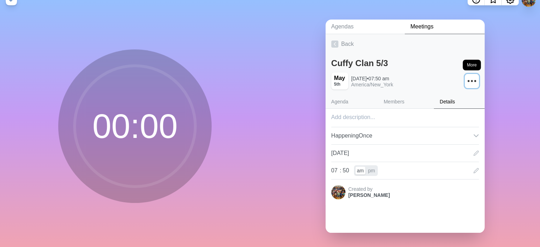
click at [466, 75] on icon "More" at bounding box center [471, 80] width 11 height 11
click at [456, 92] on p "Delete meeting" at bounding box center [454, 96] width 38 height 9
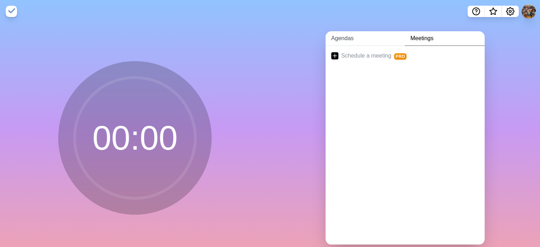
click at [343, 42] on link "Agendas" at bounding box center [364, 38] width 79 height 15
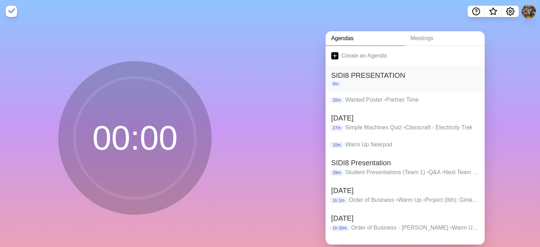
click at [361, 76] on h2 "SIDI8 PRESENTATION" at bounding box center [405, 75] width 148 height 11
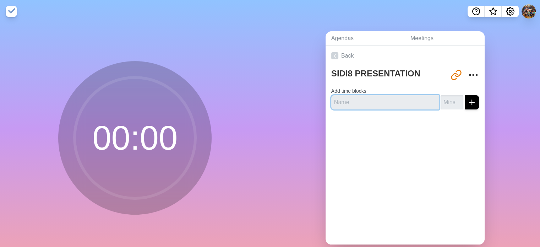
click at [381, 102] on input "text" at bounding box center [385, 102] width 108 height 14
type input "t"
type input "P"
type input "Student Presentation (TEAM 1)"
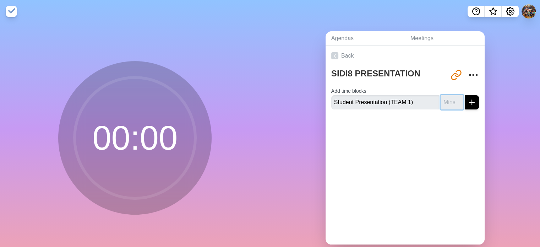
click at [441, 101] on input "number" at bounding box center [451, 102] width 23 height 14
type input "4"
click at [467, 105] on icon "submit" at bounding box center [471, 102] width 9 height 9
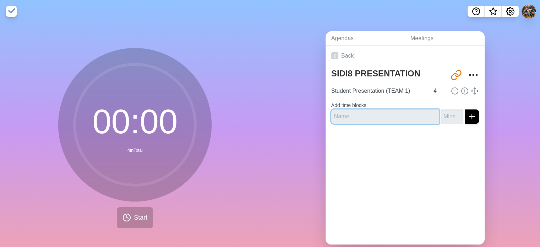
click at [388, 120] on input "text" at bounding box center [385, 116] width 108 height 14
type input "Q&A"
type input "3"
click at [464, 109] on button "submit" at bounding box center [471, 116] width 14 height 14
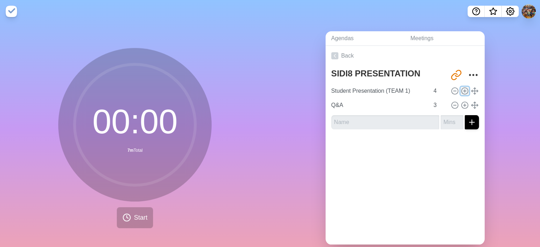
click at [460, 89] on icon at bounding box center [464, 91] width 8 height 8
type input "Student Presentation (TEAM 1)"
type input "4"
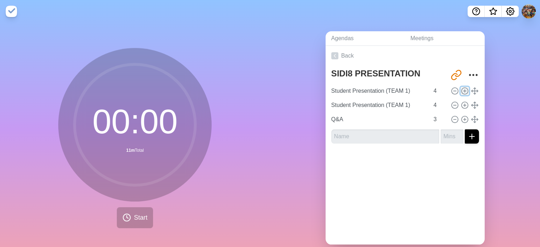
click at [460, 89] on icon at bounding box center [464, 91] width 8 height 8
type input "Student Presentation (TEAM 1)"
type input "4"
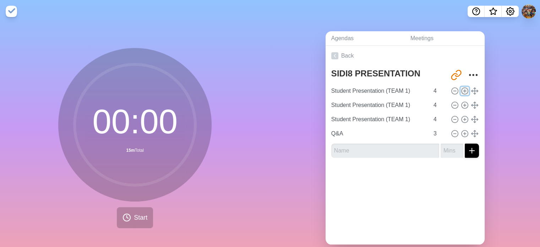
click at [460, 89] on icon at bounding box center [464, 91] width 8 height 8
type input "Student Presentation (TEAM 1)"
type input "4"
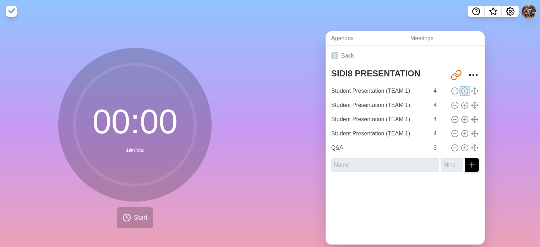
click at [460, 89] on icon at bounding box center [464, 91] width 8 height 8
type input "Student Presentation (TEAM 1)"
type input "4"
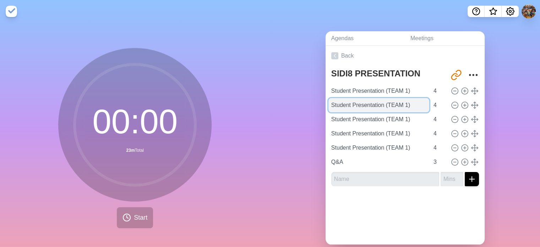
click at [398, 107] on input "Student Presentation (TEAM 1)" at bounding box center [378, 105] width 101 height 14
click at [402, 106] on input "Student Presentation (TEAM 1)" at bounding box center [378, 105] width 101 height 14
type input "Student Presentation (TEAM 2)"
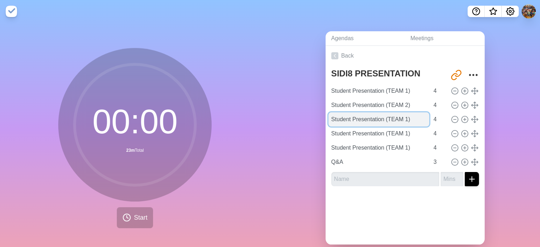
click at [402, 118] on input "Student Presentation (TEAM 1)" at bounding box center [378, 119] width 101 height 14
type input "Student Presentation (TEAM 3)"
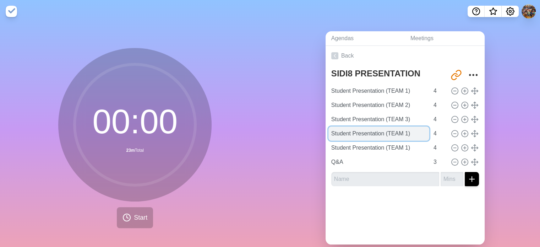
click at [403, 134] on input "Student Presentation (TEAM 1)" at bounding box center [378, 133] width 101 height 14
type input "Student Presentation (TEAM 4)"
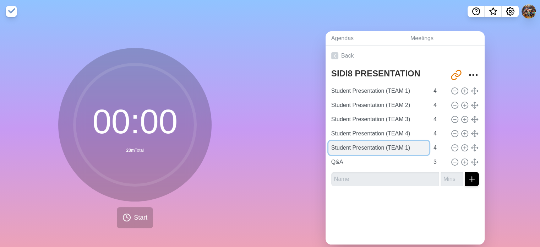
click at [402, 148] on input "Student Presentation (TEAM 1)" at bounding box center [378, 147] width 101 height 14
type input "Student Presentation (TEAM 5)"
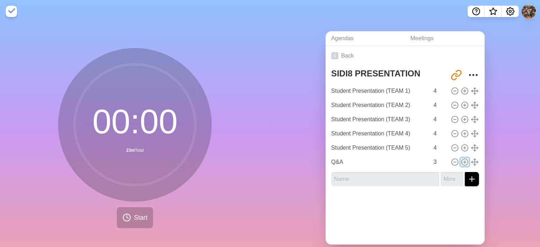
click at [463, 162] on line at bounding box center [464, 162] width 2 height 0
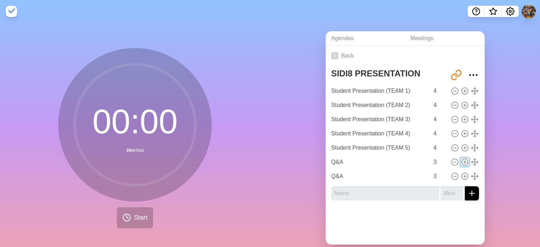
click at [463, 162] on line at bounding box center [464, 162] width 2 height 0
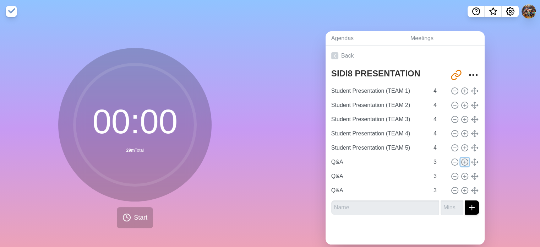
click at [463, 162] on line at bounding box center [464, 162] width 2 height 0
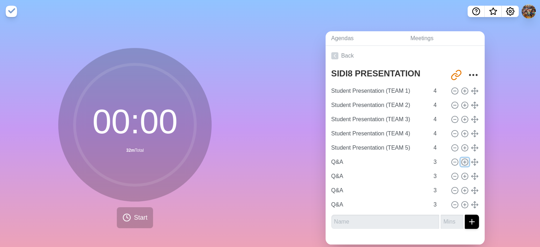
click at [463, 162] on line at bounding box center [464, 162] width 2 height 0
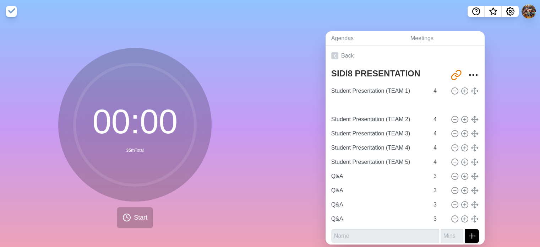
type input "Q&A"
type input "3"
type input "Student Presentation (TEAM 2)"
type input "Student Presentation (TEAM 3)"
type input "Student Presentation (TEAM 4)"
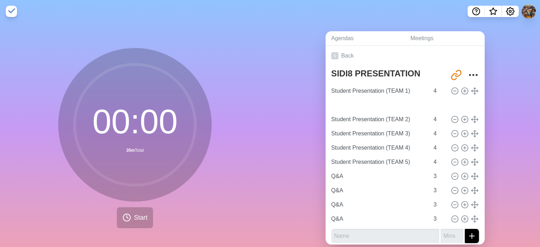
type input "Student Presentation (TEAM 5)"
type input "4"
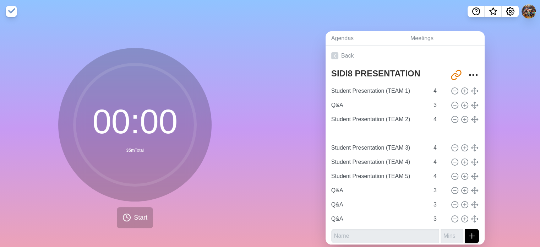
type input "Q&A"
type input "3"
type input "Student Presentation (TEAM 3)"
type input "Student Presentation (TEAM 4)"
type input "Student Presentation (TEAM 5)"
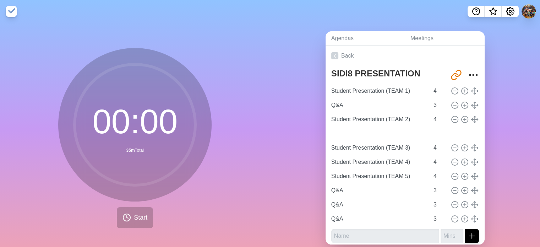
type input "4"
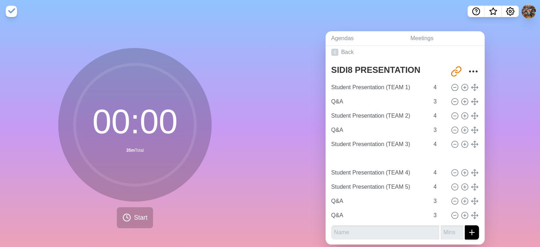
type input "Q&A"
type input "3"
type input "Student Presentation (TEAM 4)"
type input "Student Presentation (TEAM 5)"
type input "4"
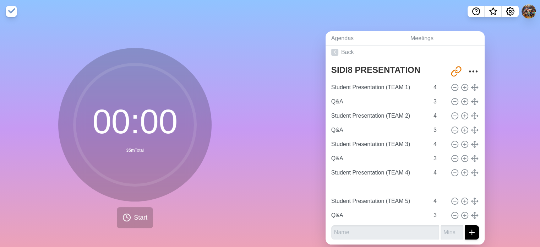
type input "Q&A"
type input "3"
type input "Student Presentation (TEAM 5)"
type input "4"
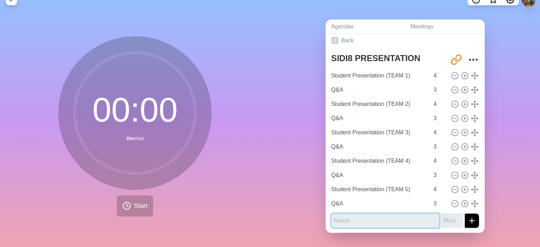
click at [398, 215] on input "text" at bounding box center [385, 220] width 108 height 14
type input "N"
type input "Next Team Come On Up"
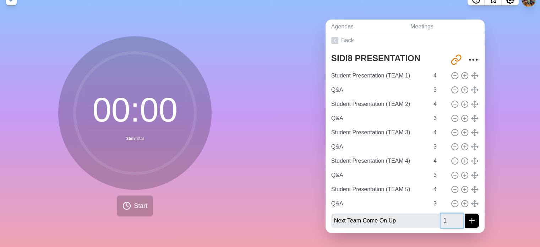
type input "1"
click at [467, 216] on icon "submit" at bounding box center [471, 220] width 9 height 9
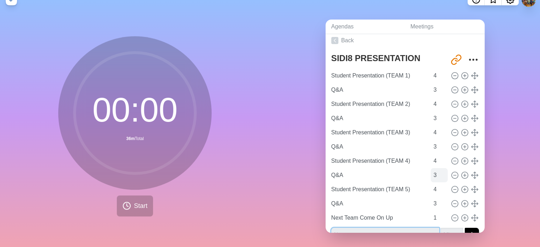
scroll to position [18, 0]
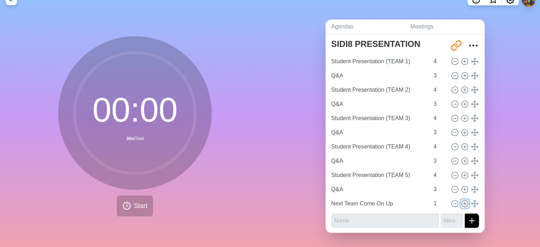
click at [460, 199] on icon at bounding box center [464, 203] width 8 height 8
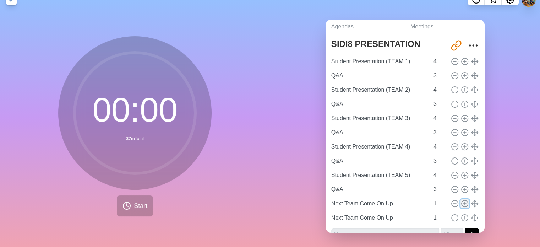
click at [460, 199] on icon at bounding box center [464, 203] width 8 height 8
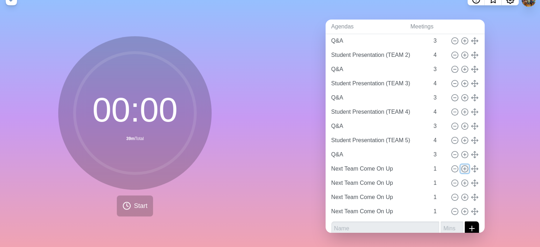
scroll to position [60, 0]
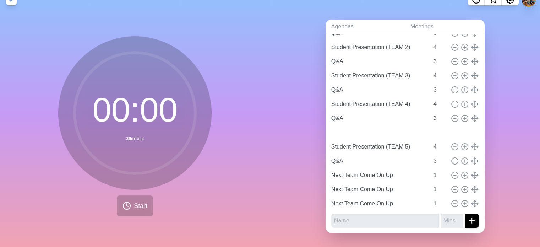
type input "Next Team Come On Up"
type input "1"
type input "Student Presentation (TEAM 5)"
type input "4"
type input "Q&A"
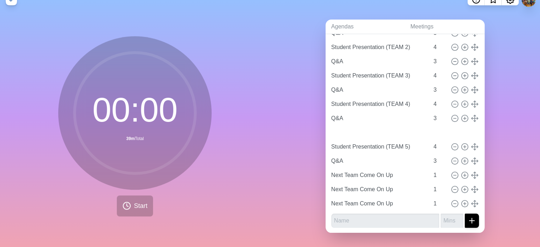
type input "3"
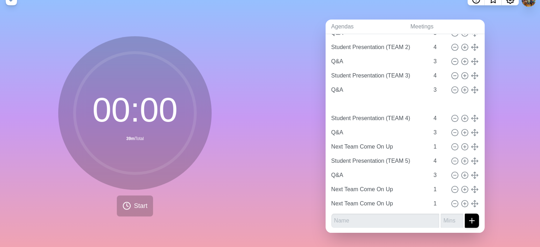
type input "Next Team Come On Up"
type input "1"
type input "Student Presentation (TEAM 4)"
type input "4"
type input "Q&A"
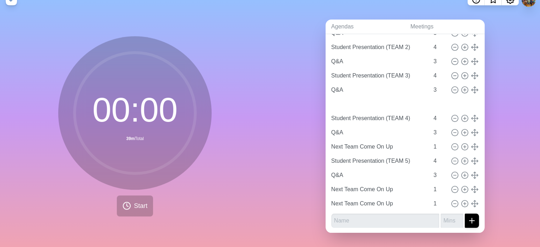
type input "3"
type input "Next Team Come On Up"
type input "1"
type input "Student Presentation (TEAM 5)"
type input "4"
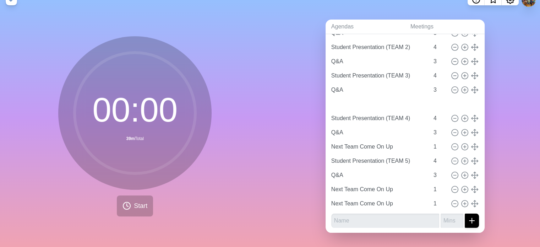
type input "Q&A"
type input "3"
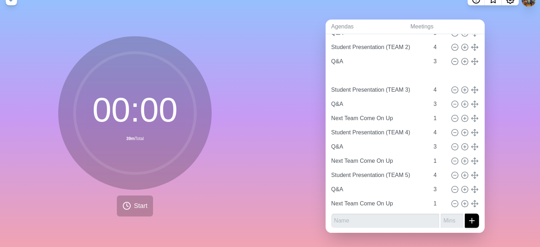
type input "Next Team Come On Up"
type input "1"
type input "Student Presentation (TEAM 3)"
type input "4"
type input "Q&A"
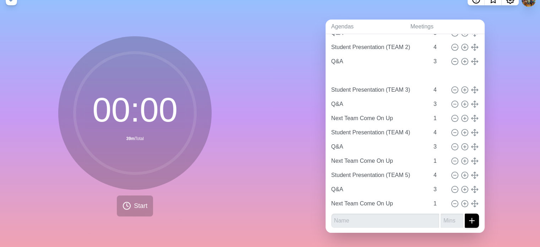
type input "3"
type input "Next Team Come On Up"
type input "1"
type input "Student Presentation (TEAM 4)"
type input "4"
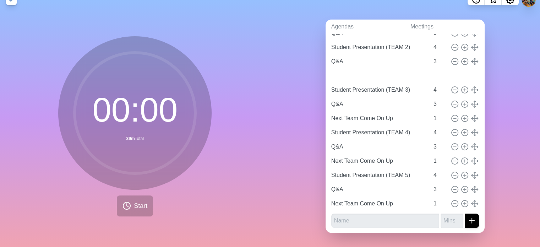
type input "Q&A"
type input "3"
type input "Next Team Come On Up"
type input "1"
type input "Student Presentation (TEAM 5)"
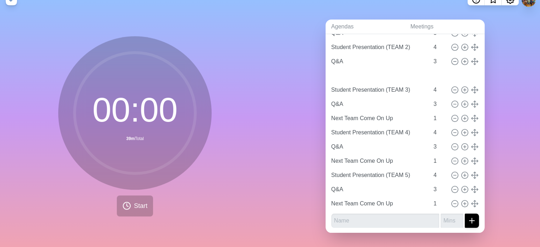
type input "4"
type input "Q&A"
type input "3"
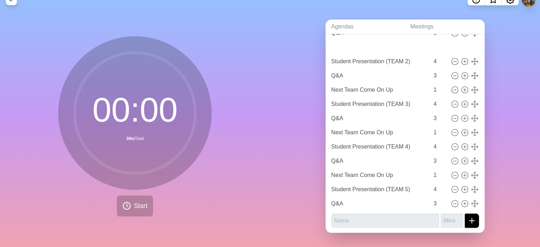
type input "Next Team Come On Up"
type input "1"
type input "Student Presentation (TEAM 2)"
type input "4"
type input "Q&A"
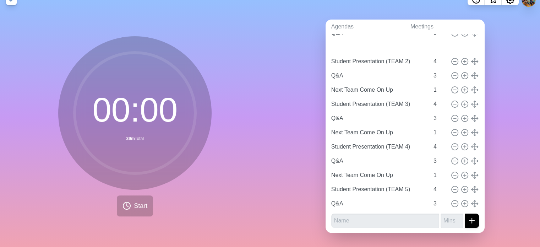
type input "3"
type input "Next Team Come On Up"
type input "1"
type input "Student Presentation (TEAM 3)"
type input "4"
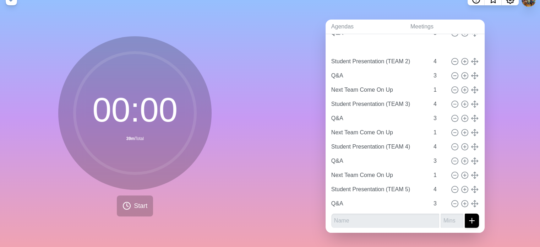
type input "Q&A"
type input "3"
type input "Next Team Come On Up"
type input "1"
type input "Student Presentation (TEAM 4)"
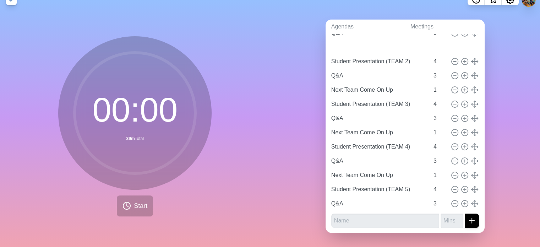
type input "4"
type input "Q&A"
type input "3"
type input "Next Team Come On Up"
type input "1"
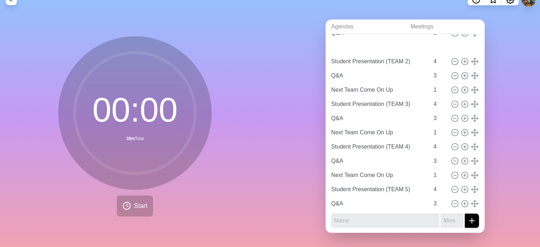
type input "Student Presentation (TEAM 5)"
type input "4"
type input "Q&A"
type input "3"
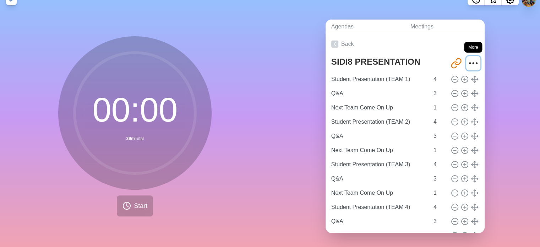
click at [467, 58] on icon "More" at bounding box center [472, 62] width 11 height 11
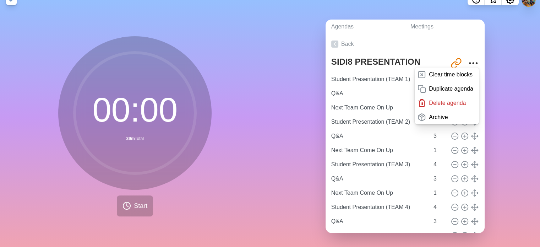
click at [487, 56] on div "Agendas Meetings Back SIDI8 PRESENTATION http://www.timeblocks.co/aKEcKxFvai6IR…" at bounding box center [405, 129] width 270 height 236
click at [343, 39] on link "Back" at bounding box center [404, 44] width 159 height 20
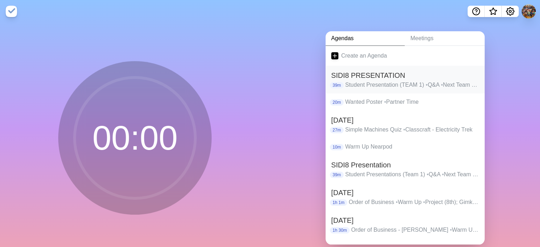
scroll to position [17, 0]
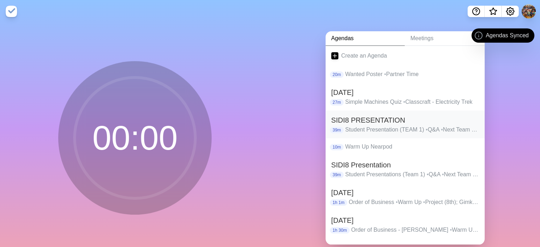
click at [381, 127] on p "Student Presentation (TEAM 1) • Q&A • Next Team Come On Up • Student Presentati…" at bounding box center [412, 129] width 134 height 9
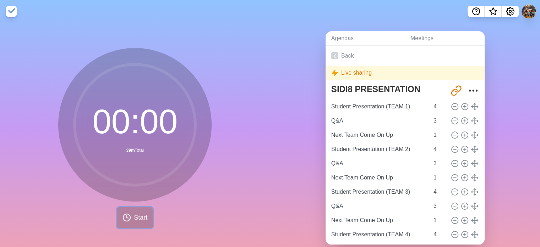
click at [134, 219] on span "Start" at bounding box center [140, 217] width 13 height 10
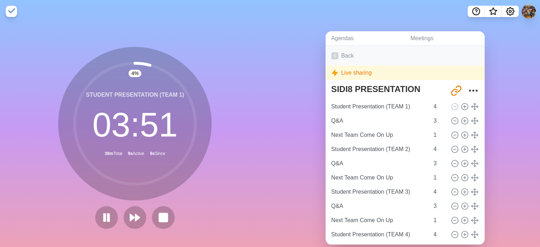
click at [343, 53] on link "Back" at bounding box center [404, 56] width 159 height 20
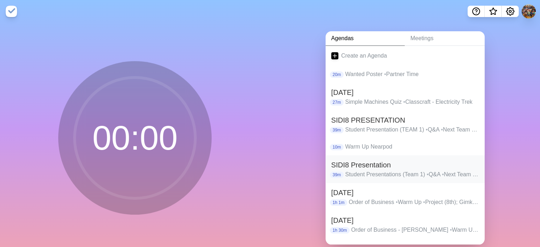
click at [365, 162] on h2 "SIDI8 Presentation" at bounding box center [405, 164] width 148 height 11
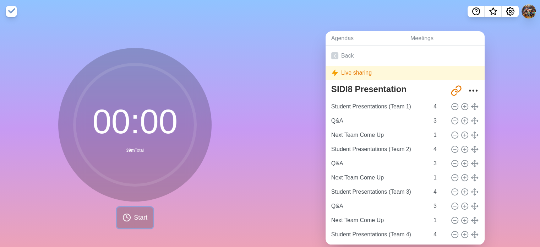
click at [135, 220] on span "Start" at bounding box center [140, 217] width 13 height 10
click at [341, 56] on link "Back" at bounding box center [404, 56] width 159 height 20
click at [469, 90] on circle "More" at bounding box center [469, 90] width 1 height 1
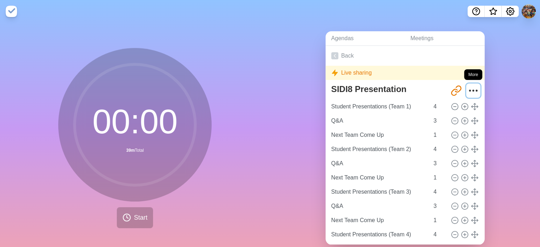
click at [469, 90] on circle "More" at bounding box center [469, 90] width 1 height 1
drag, startPoint x: 468, startPoint y: 92, endPoint x: 470, endPoint y: 95, distance: 3.8
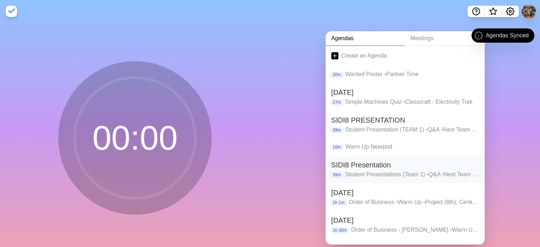
click at [467, 173] on p "Student Presentations (Team 1) • Q&A • Next Team Come Up • Student Presentation…" at bounding box center [412, 174] width 134 height 9
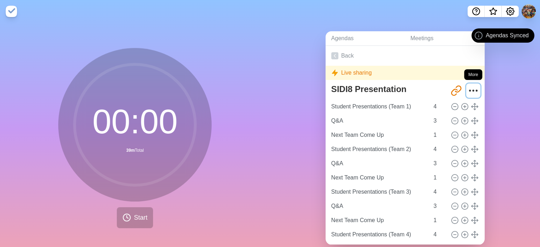
click at [467, 86] on icon "More" at bounding box center [472, 90] width 11 height 11
click at [476, 89] on circle "More" at bounding box center [476, 89] width 1 height 1
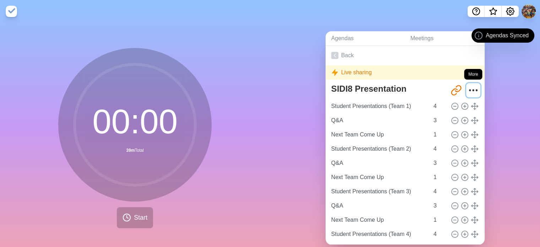
click at [476, 89] on circle "More" at bounding box center [476, 89] width 1 height 1
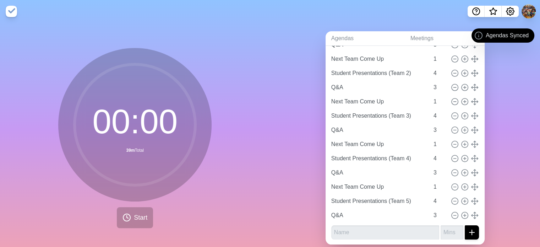
scroll to position [0, 0]
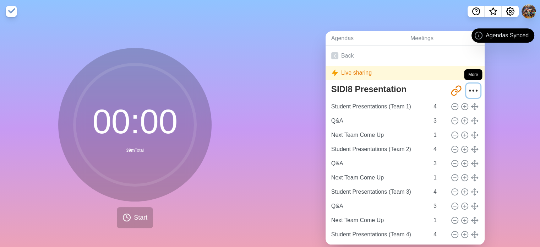
click at [467, 89] on icon "More" at bounding box center [472, 90] width 11 height 11
click at [470, 103] on icon at bounding box center [474, 107] width 8 height 8
click at [451, 105] on icon at bounding box center [455, 107] width 8 height 8
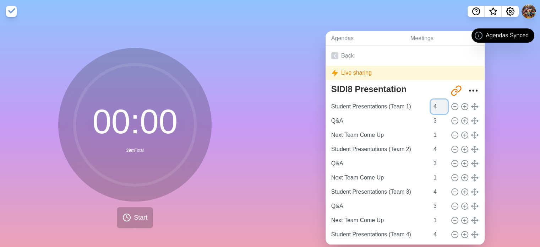
click at [430, 105] on input "4" at bounding box center [438, 106] width 17 height 14
click at [450, 145] on button at bounding box center [454, 149] width 9 height 9
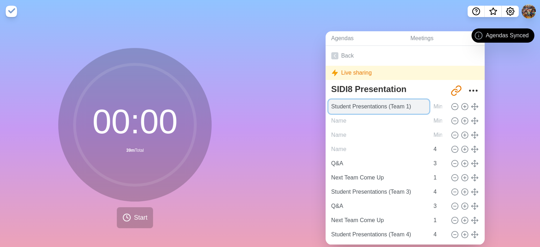
click at [361, 109] on input "Student Presentations (Team 1)" at bounding box center [378, 106] width 101 height 14
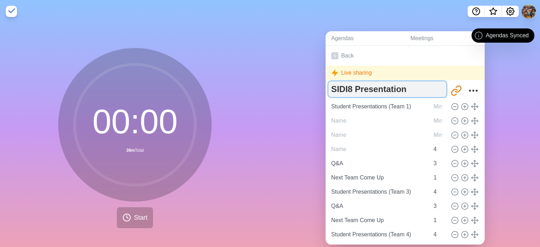
click at [365, 95] on textarea "SIDI8 Presentation" at bounding box center [387, 89] width 118 height 16
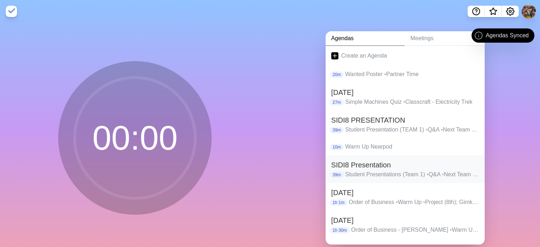
click at [390, 170] on p "Student Presentations (Team 1) • Q&A • Next Team Come Up • Student Presentation…" at bounding box center [412, 174] width 134 height 9
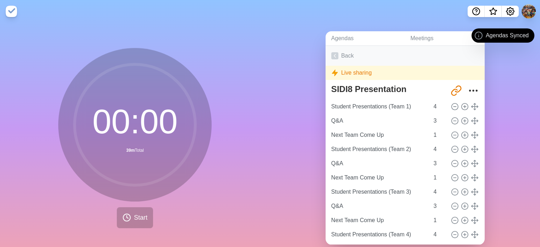
click at [338, 56] on link "Back" at bounding box center [404, 56] width 159 height 20
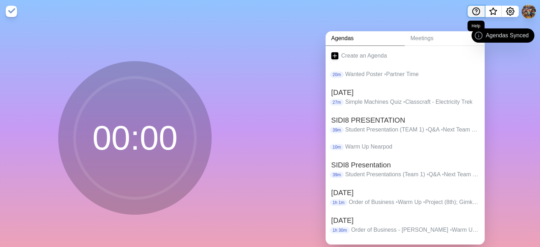
click at [473, 12] on icon "Help" at bounding box center [475, 11] width 9 height 9
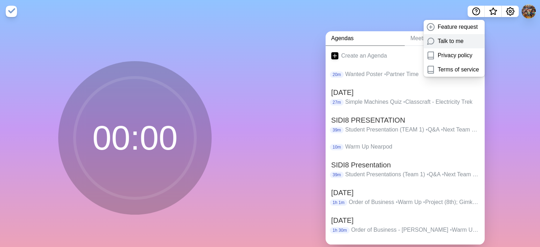
click at [459, 39] on p "Talk to me" at bounding box center [450, 41] width 26 height 9
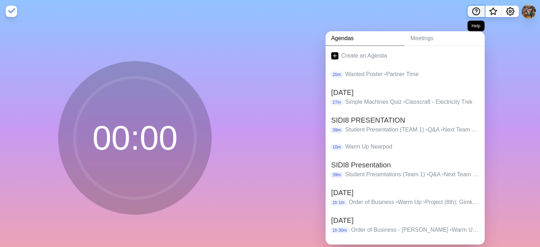
click at [473, 11] on icon "Help" at bounding box center [475, 11] width 9 height 9
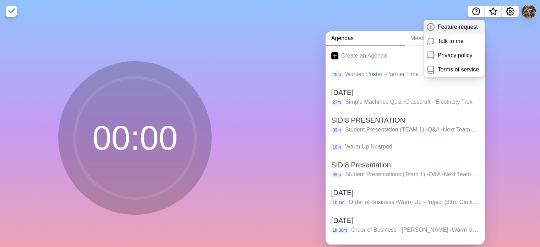
click at [463, 27] on p "Feature request" at bounding box center [457, 27] width 40 height 9
